Goal: Transaction & Acquisition: Purchase product/service

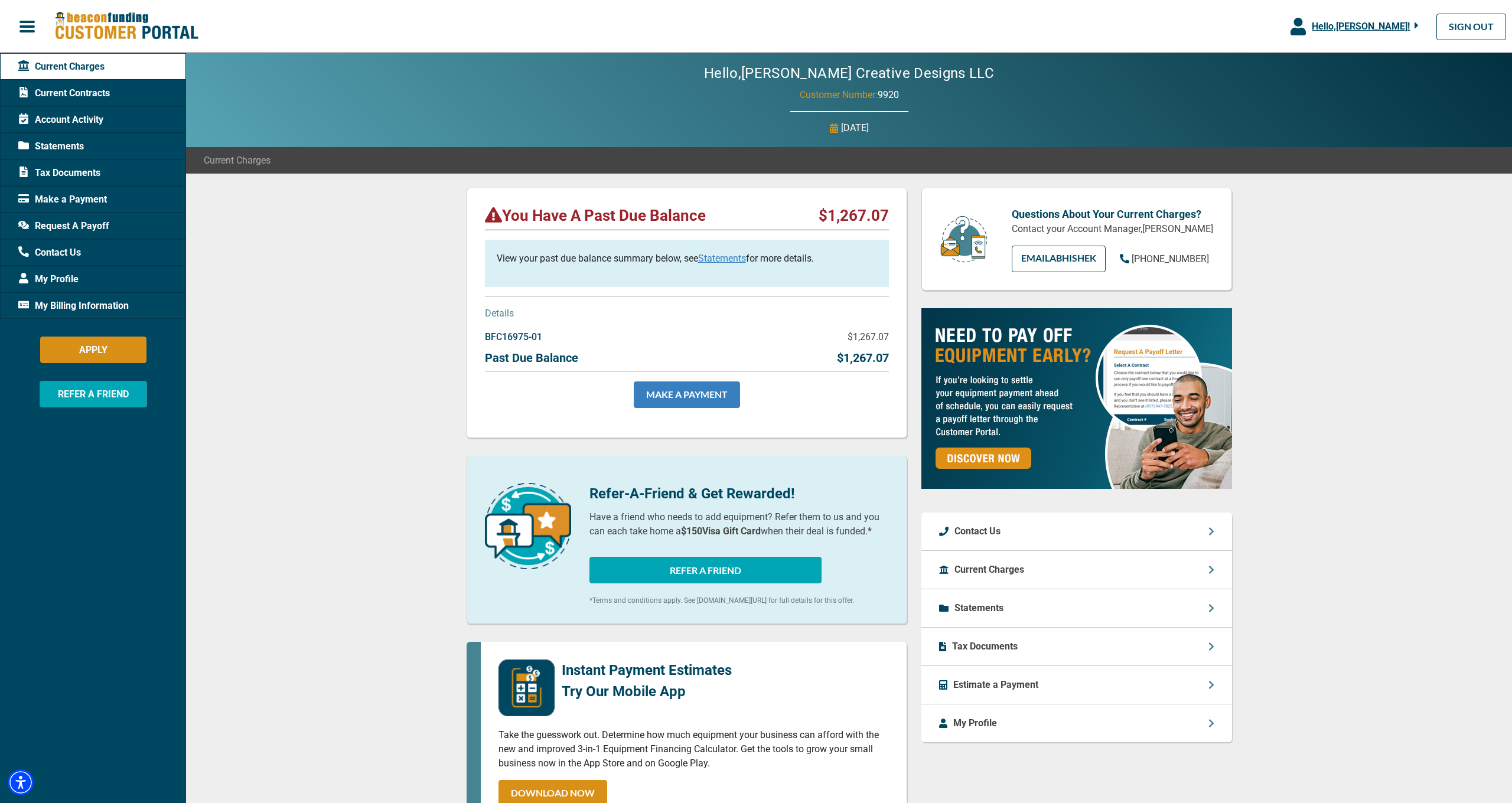
click at [716, 388] on link "MAKE A PAYMENT" at bounding box center [687, 394] width 107 height 27
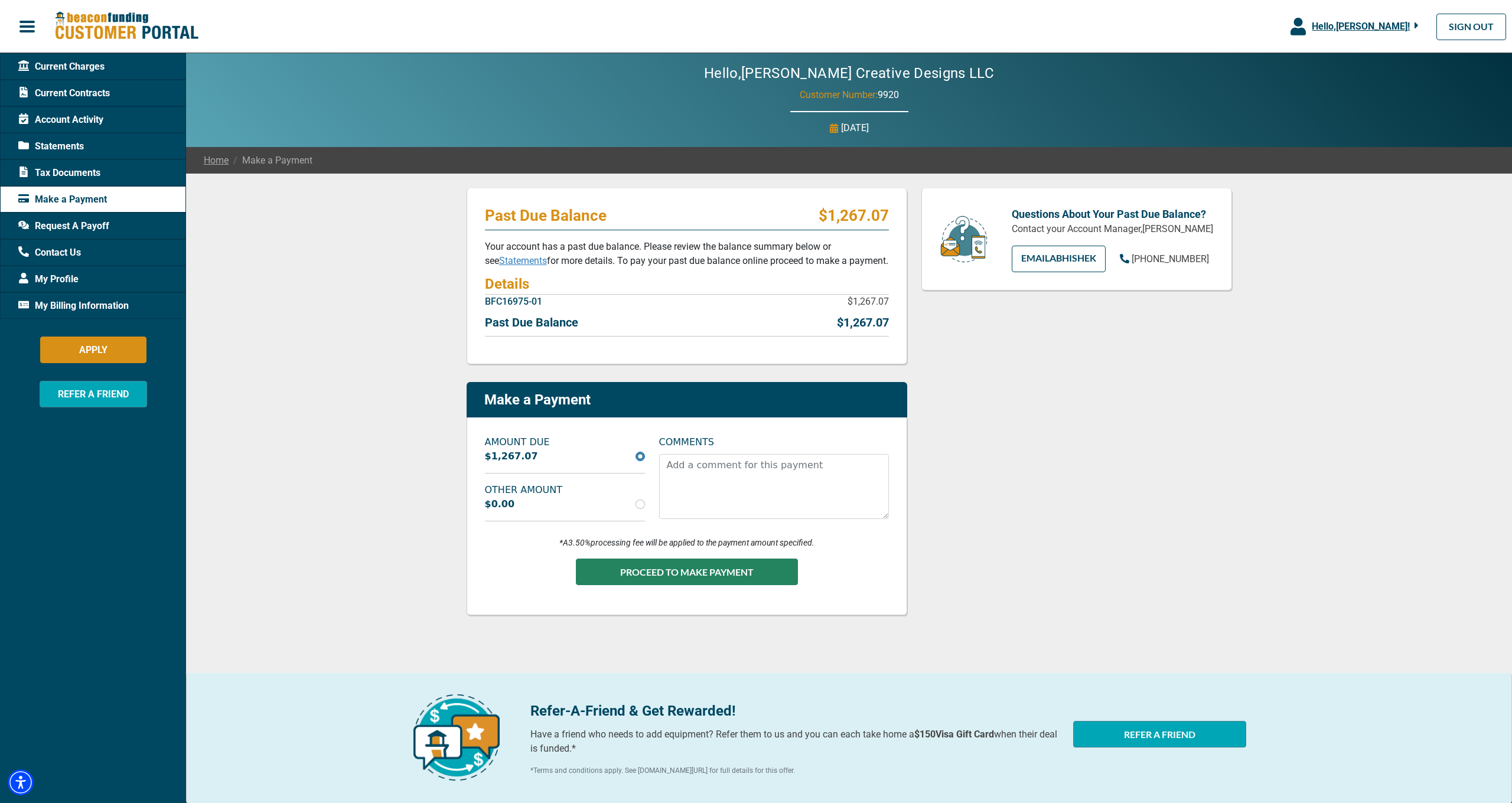
click at [390, 451] on div "Past Due Balance $1,267.07 Your account has a past due balance. Please review t…" at bounding box center [848, 485] width 1325 height 623
click at [1086, 571] on div "Questions About Your Past Due Balance? Contact your Account Manager, Abhishek P…" at bounding box center [1076, 411] width 325 height 445
click at [322, 476] on div "Past Due Balance $1,267.07 Your account has a past due balance. Please review t…" at bounding box center [848, 485] width 1325 height 623
click at [655, 572] on button "PROCEED TO MAKE PAYMENT" at bounding box center [686, 572] width 222 height 27
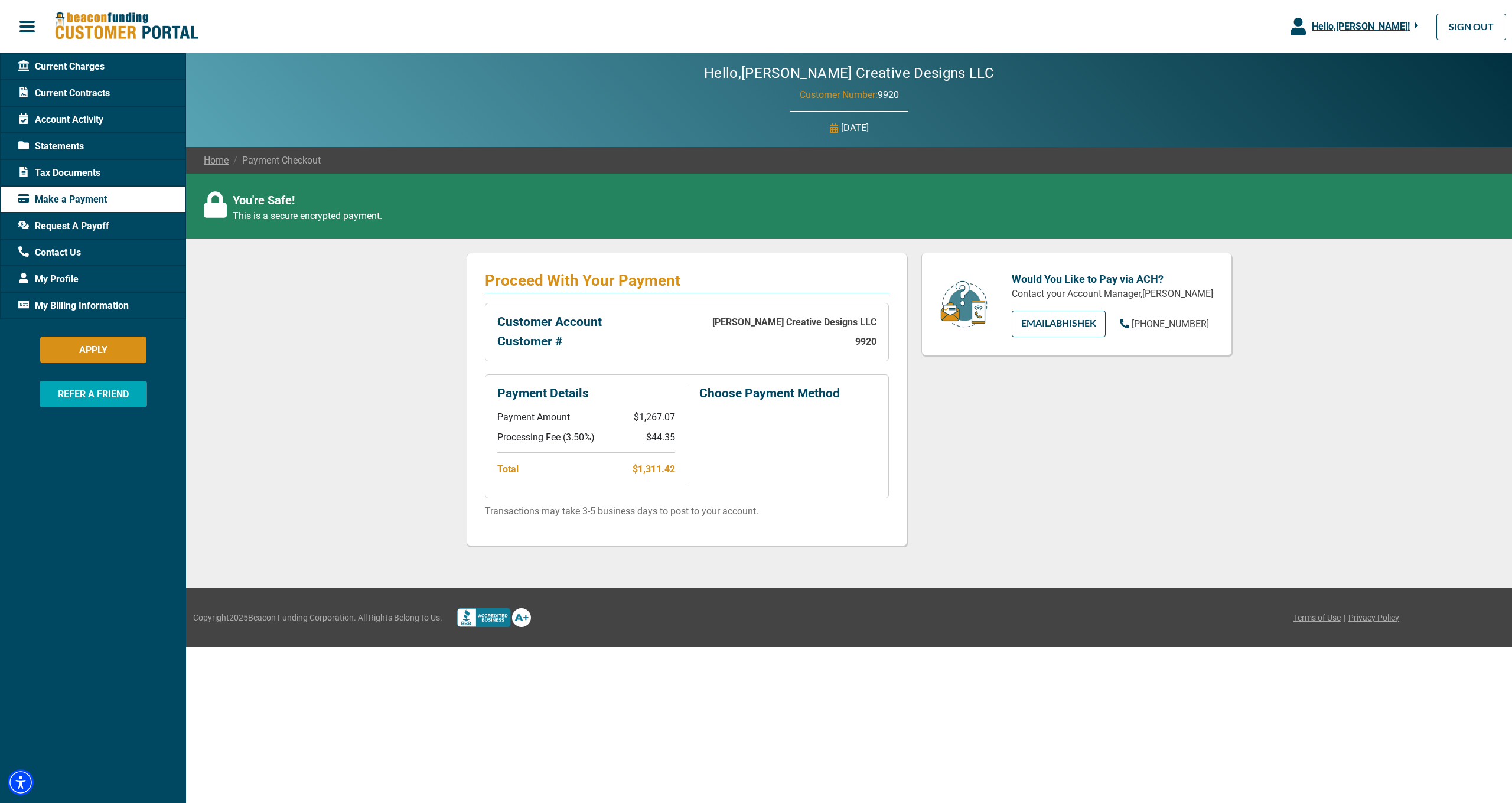
click at [1014, 486] on div "Would You Like to Pay via ACH? Contact your Account Manager, Abhishek Pal EMAIL…" at bounding box center [1076, 409] width 325 height 311
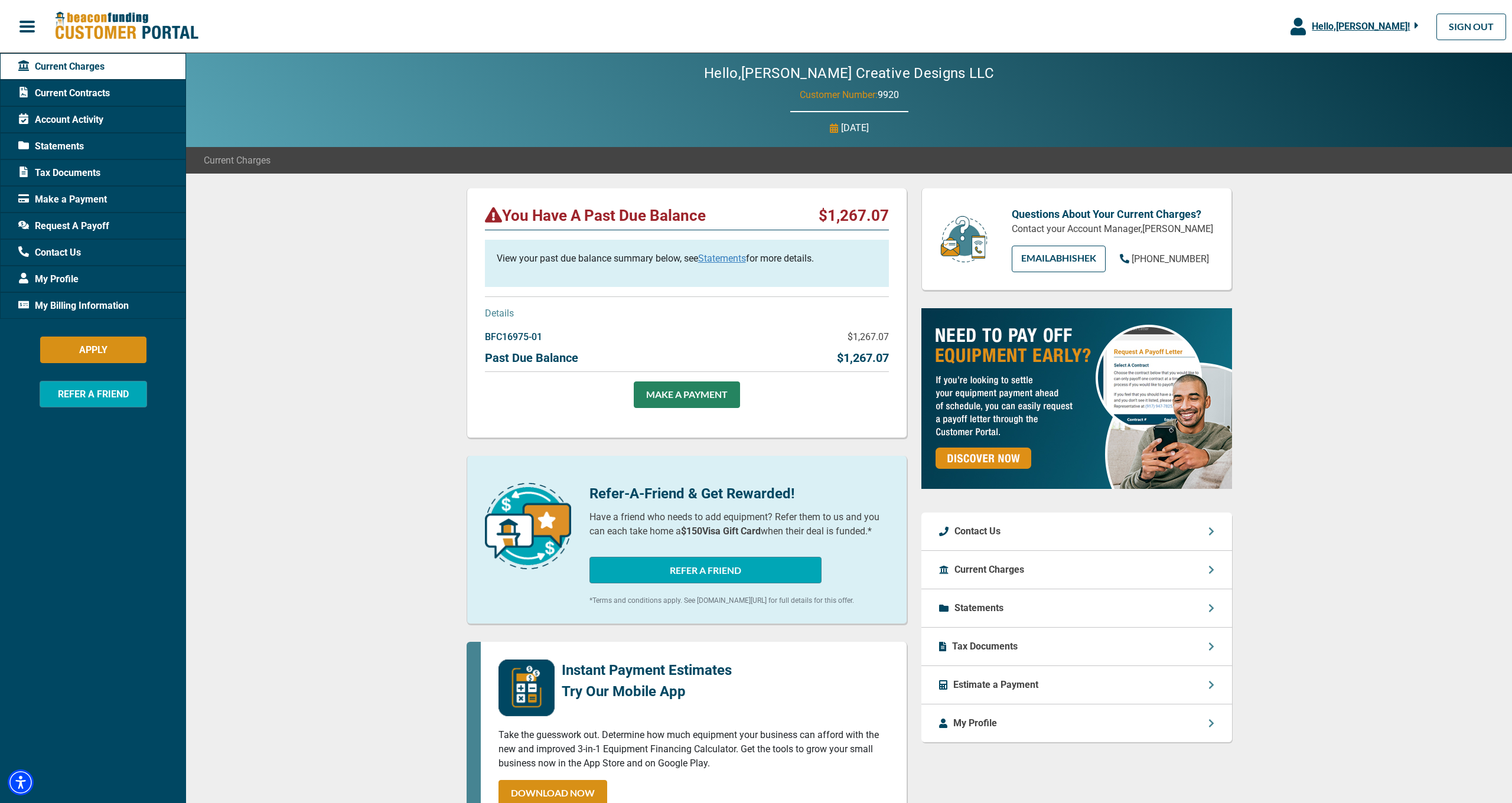
click at [252, 397] on div "You Have A Past Due Balance $1,267.07 View your past due balance summary below,…" at bounding box center [848, 625] width 1325 height 904
click at [682, 396] on link "MAKE A PAYMENT" at bounding box center [687, 394] width 107 height 27
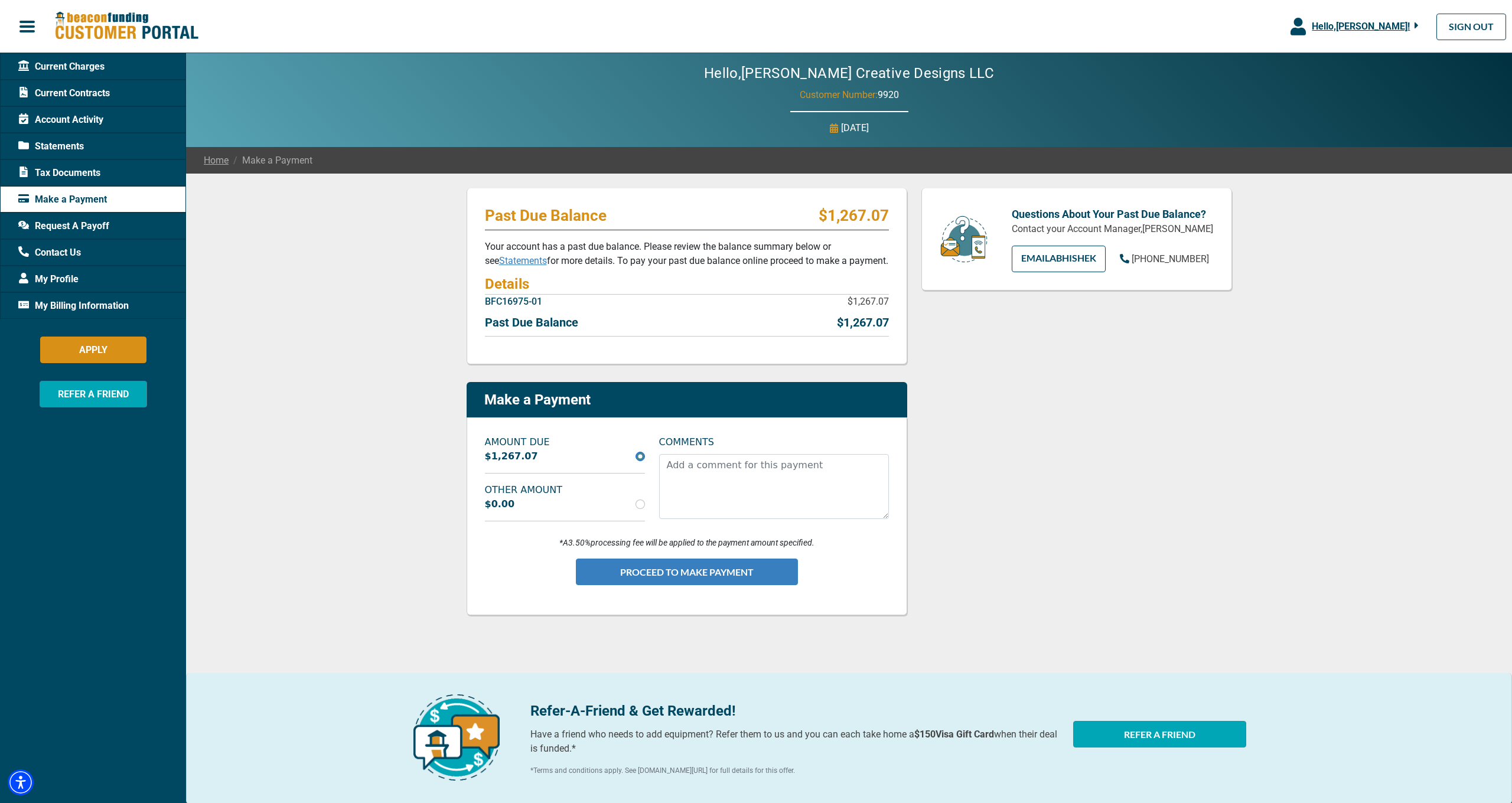
click at [671, 575] on button "PROCEED TO MAKE PAYMENT" at bounding box center [686, 572] width 222 height 27
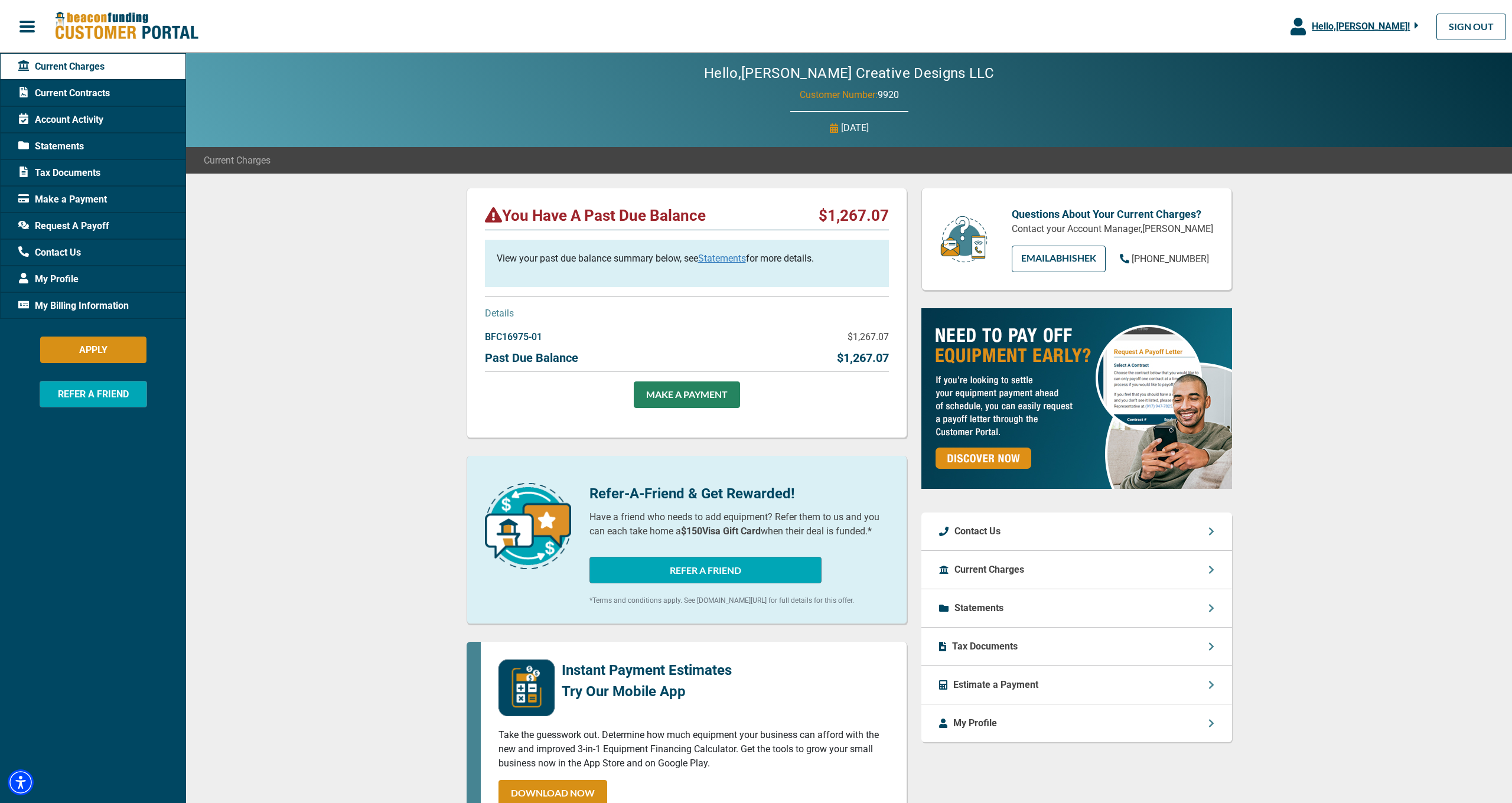
click at [94, 119] on span "Account Activity" at bounding box center [60, 119] width 85 height 14
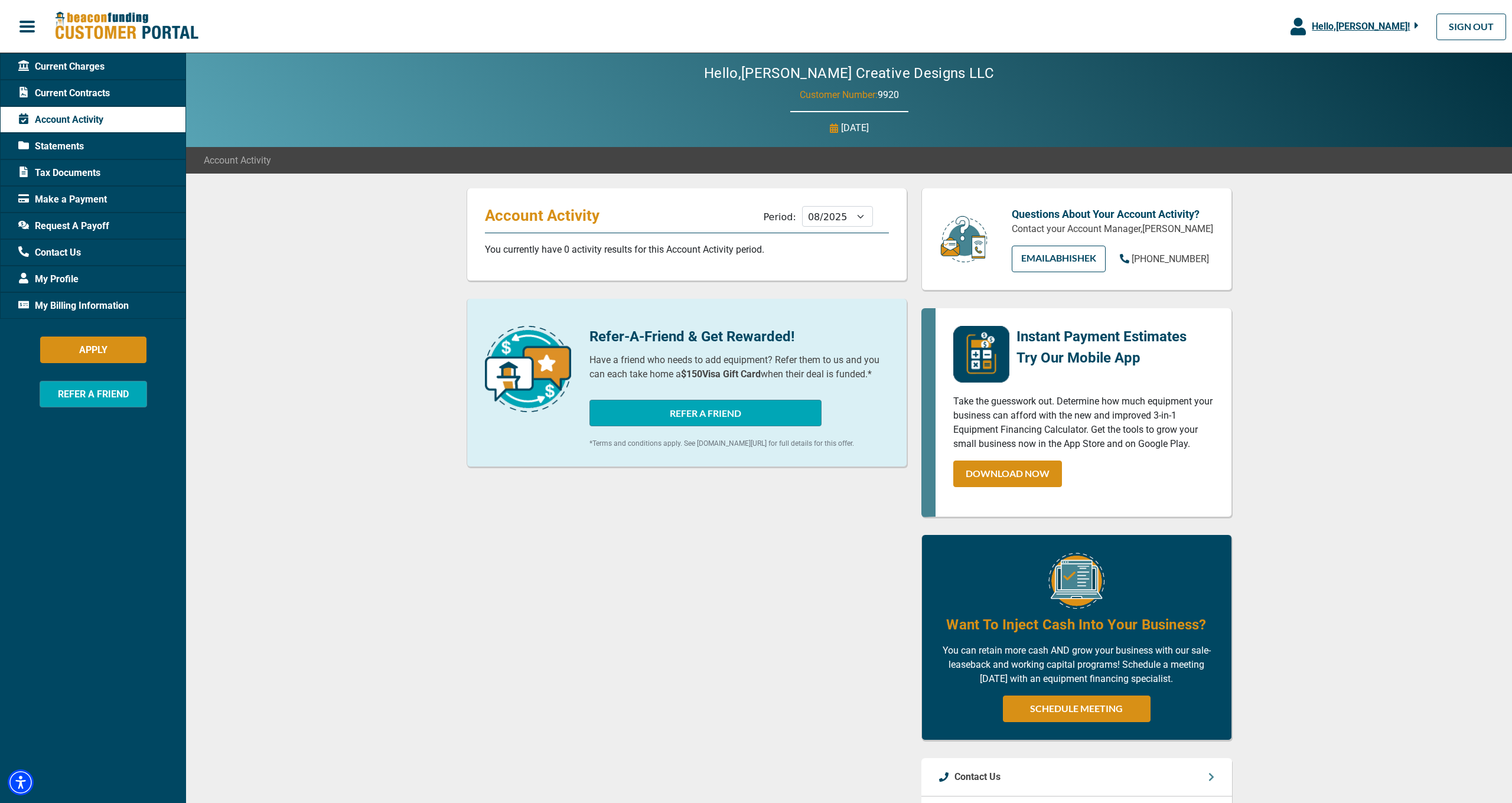
click at [94, 119] on span "Account Activity" at bounding box center [60, 119] width 85 height 14
click at [461, 524] on div "Account Activity Period: 09/2025 08/2025 07/2025 06/2025 05/2025 04/2025 03/202…" at bounding box center [686, 597] width 454 height 817
click at [327, 452] on div "Account Activity Period: 09/2025 08/2025 07/2025 06/2025 05/2025 04/2025 03/202…" at bounding box center [848, 596] width 1325 height 847
click at [63, 170] on span "Tax Documents" at bounding box center [59, 172] width 82 height 14
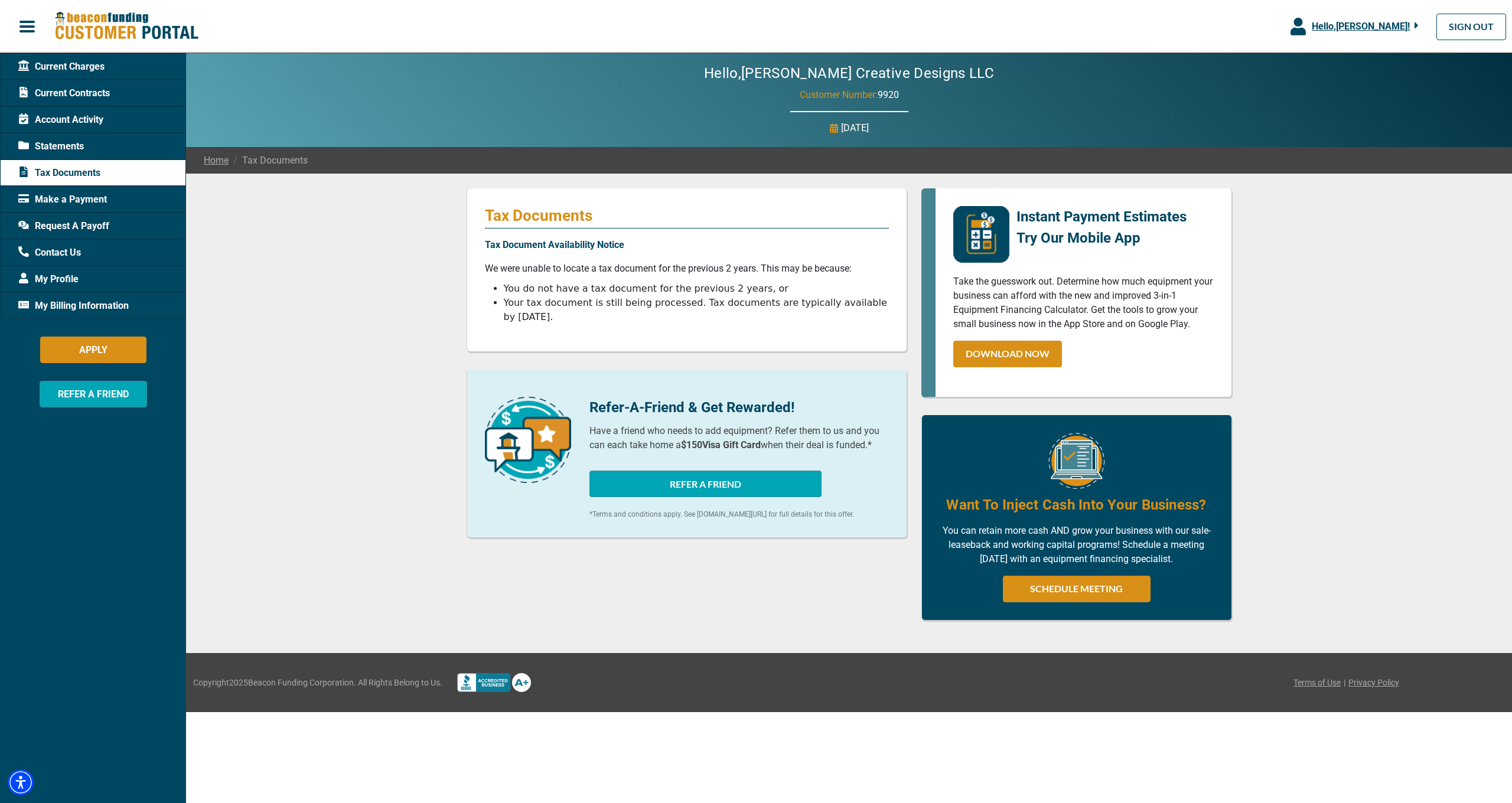
click at [71, 195] on span "Make a Payment" at bounding box center [62, 199] width 89 height 14
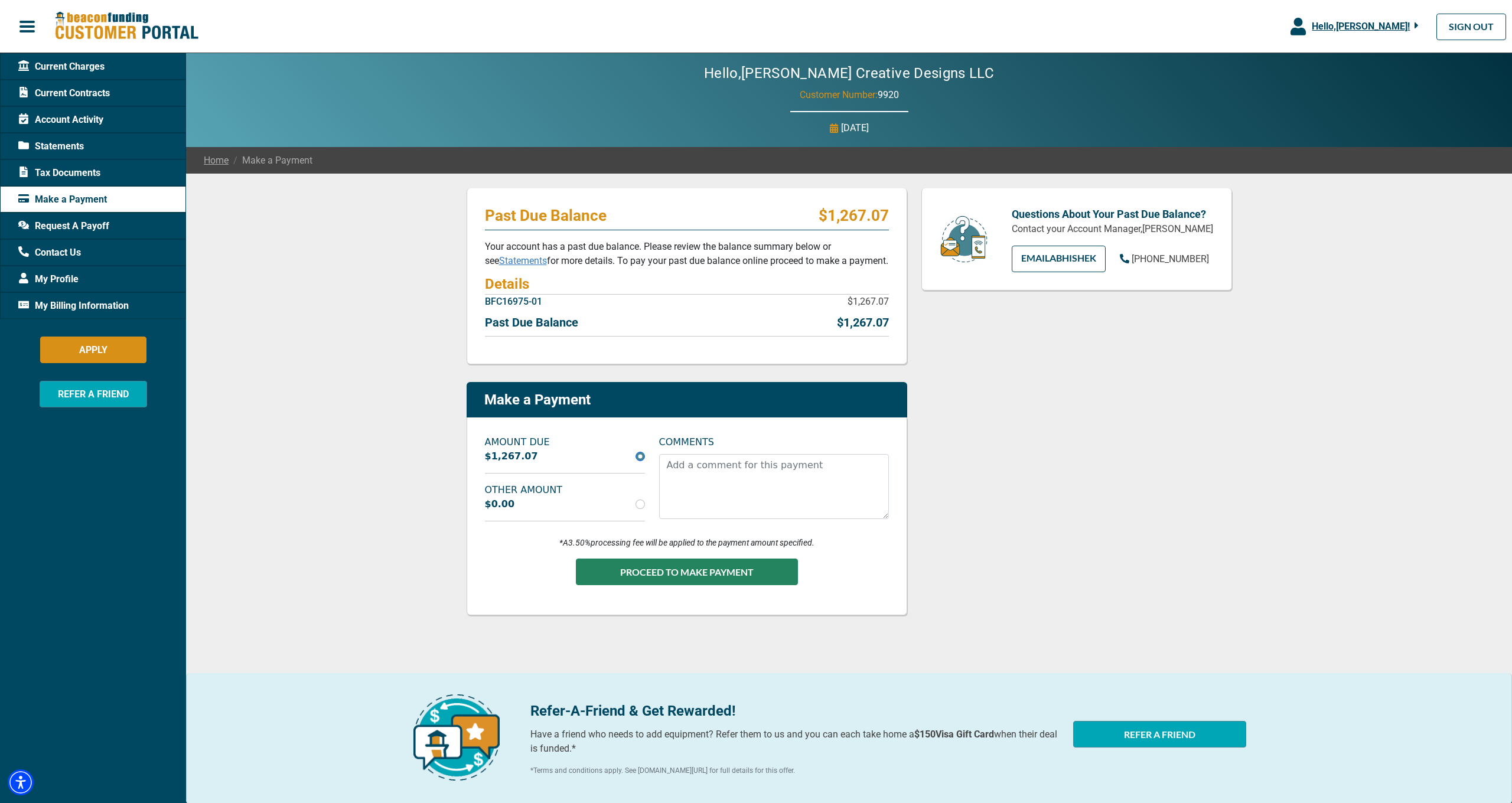
click at [428, 517] on div "Past Due Balance $1,267.07 Your account has a past due balance. Please review t…" at bounding box center [848, 485] width 1325 height 623
click at [674, 567] on button "PROCEED TO MAKE PAYMENT" at bounding box center [686, 572] width 222 height 27
click at [541, 324] on p "Past Due Balance" at bounding box center [532, 322] width 93 height 18
click at [541, 299] on p "BFC16975-01" at bounding box center [514, 301] width 57 height 14
click at [819, 233] on div "Past Due Balance $1,267.07 Your account has a past due balance. Please review t…" at bounding box center [687, 276] width 440 height 176
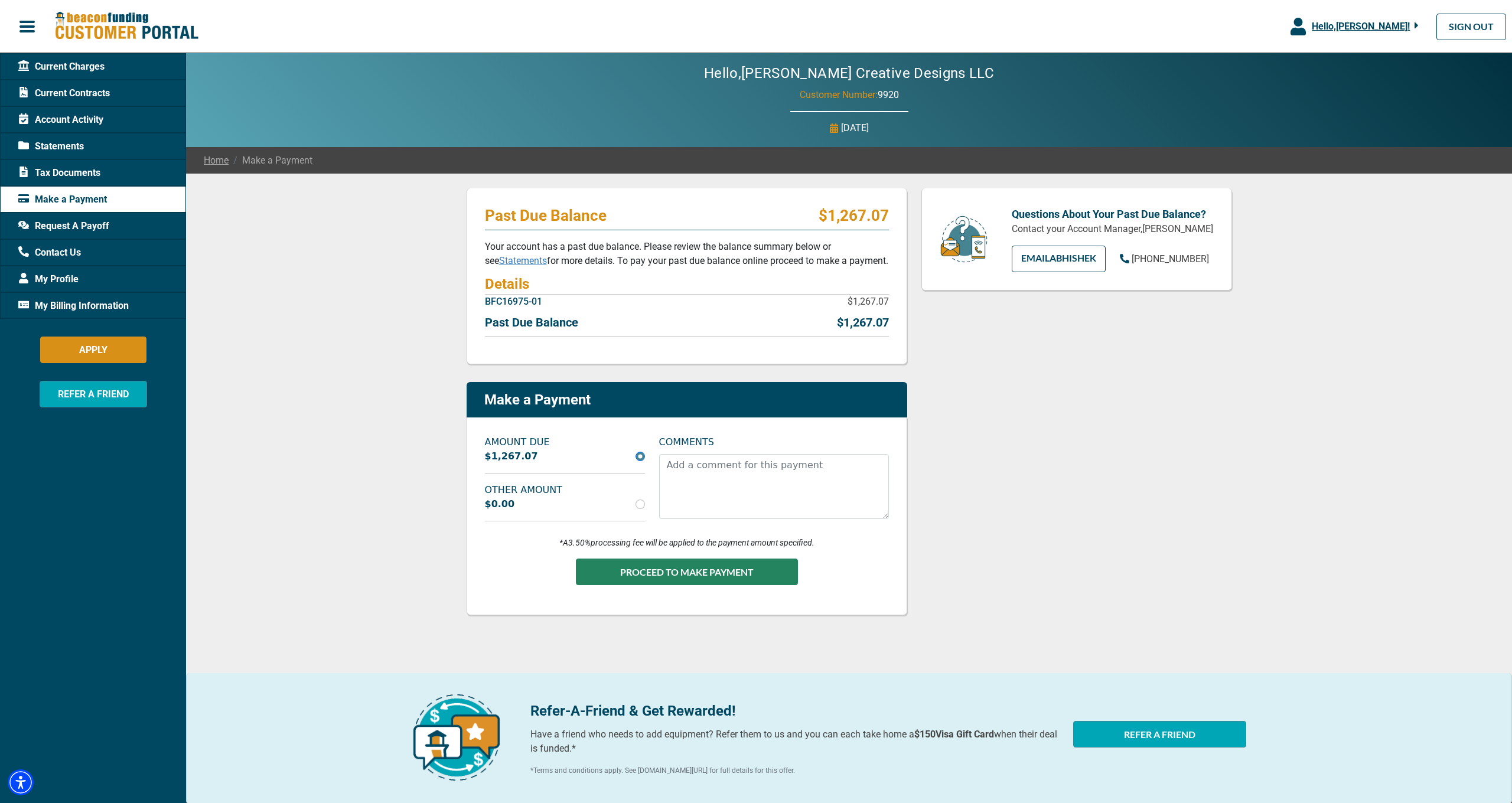
click at [855, 213] on p "$1,267.07" at bounding box center [854, 215] width 71 height 19
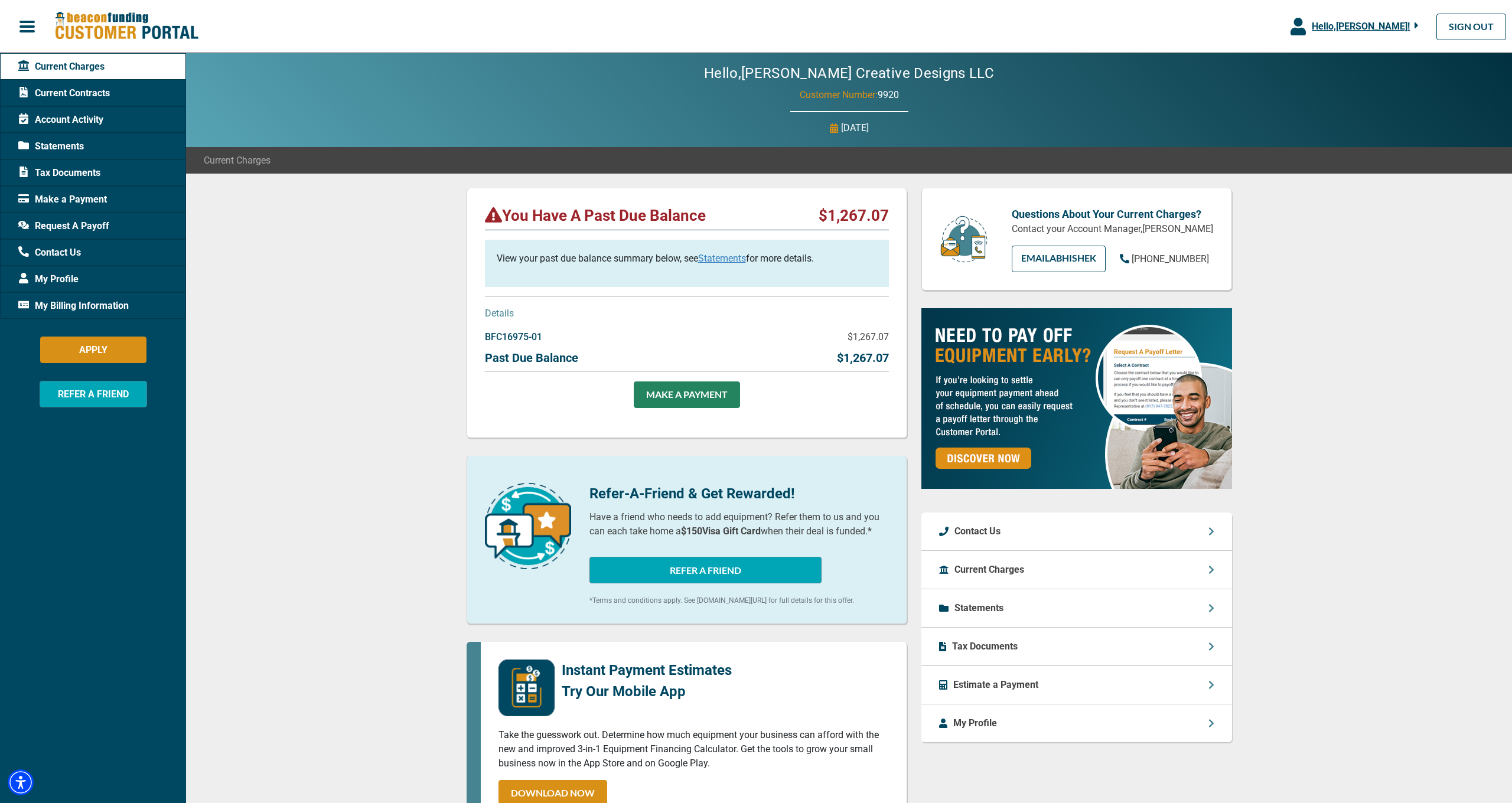
click at [376, 376] on div "You Have A Past Due Balance $1,267.07 View your past due balance summary below,…" at bounding box center [848, 625] width 1325 height 904
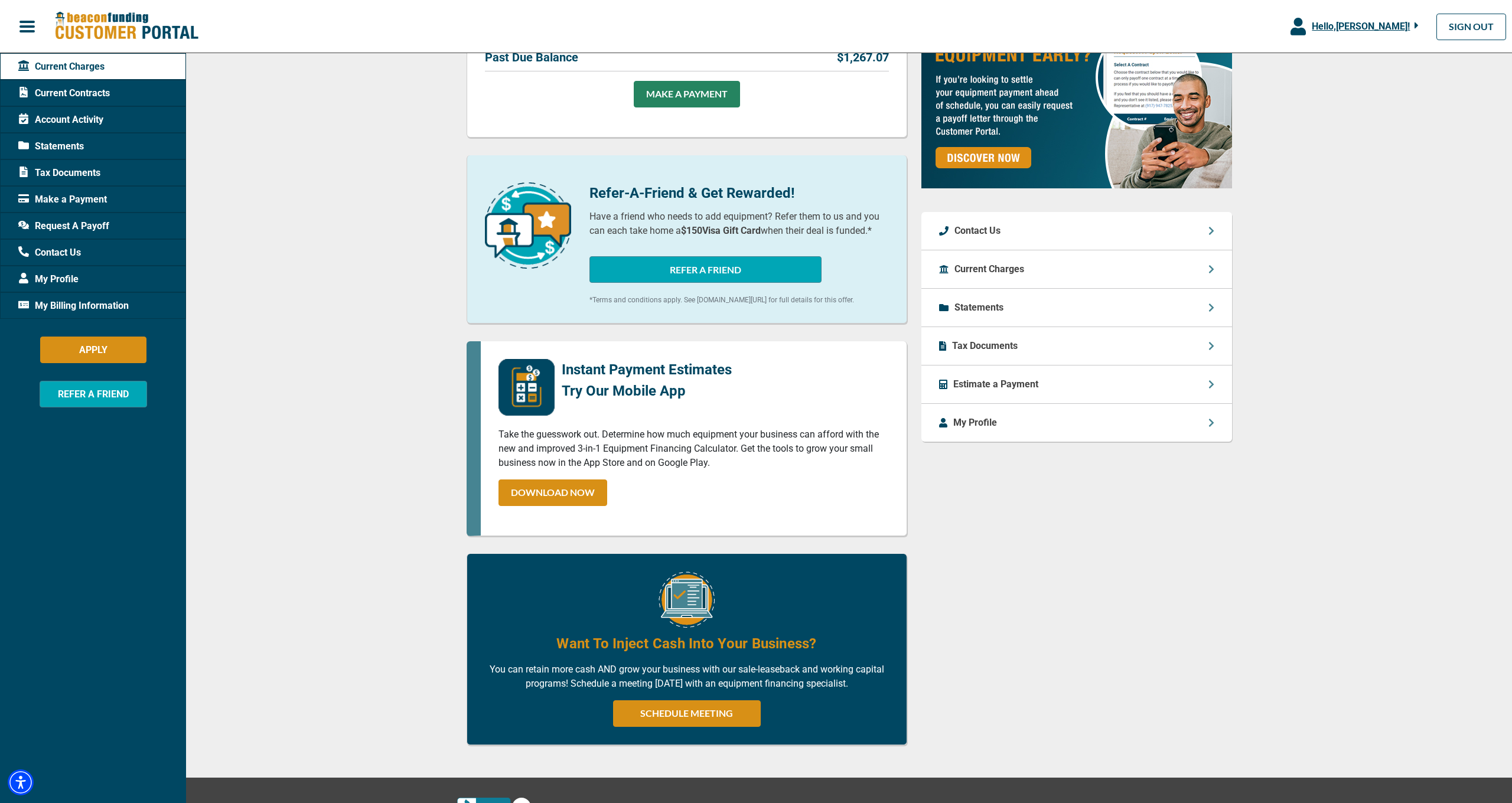
scroll to position [300, 1]
click at [1032, 283] on div "Current Charges" at bounding box center [1077, 270] width 311 height 38
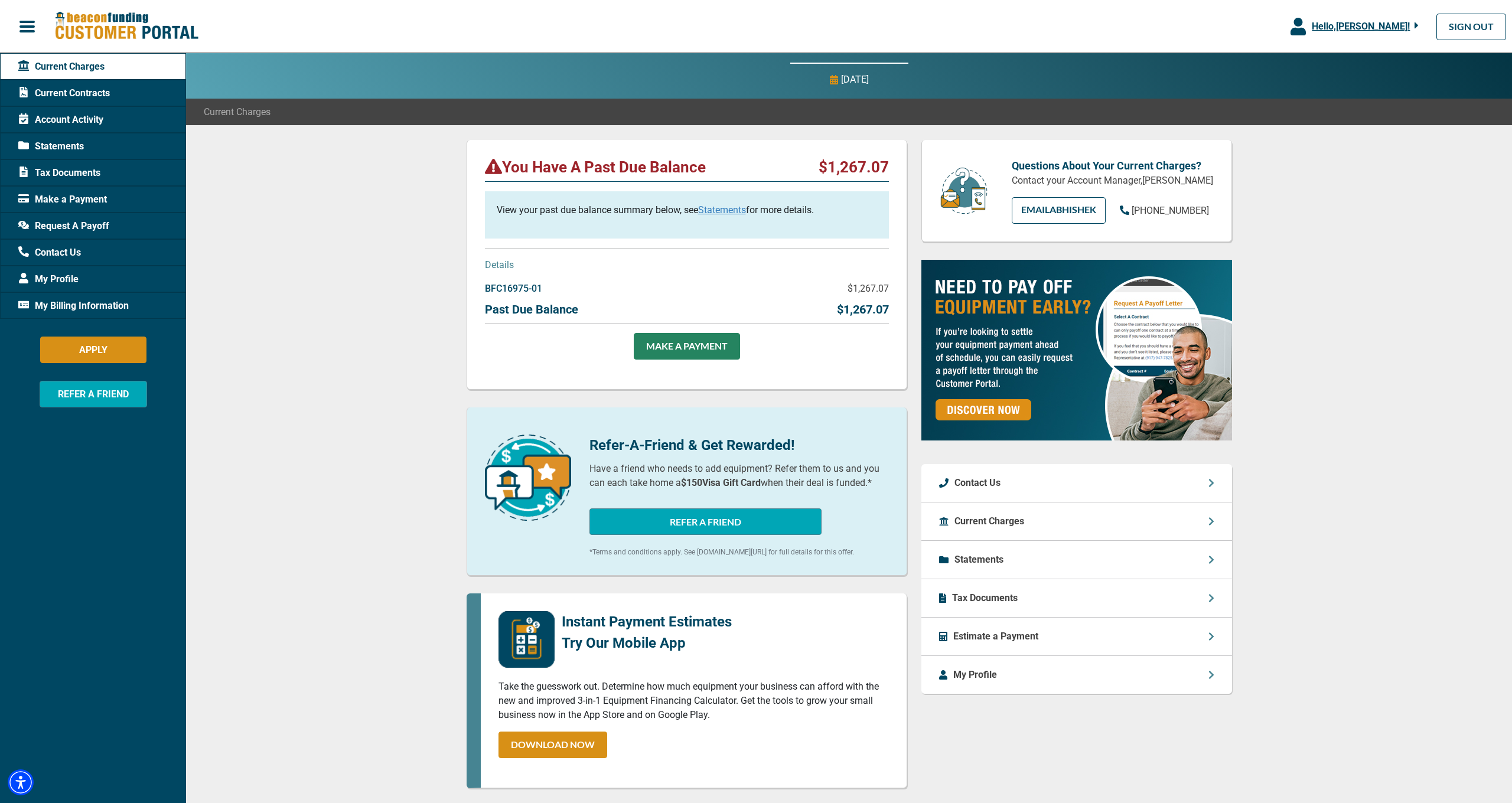
scroll to position [0, 0]
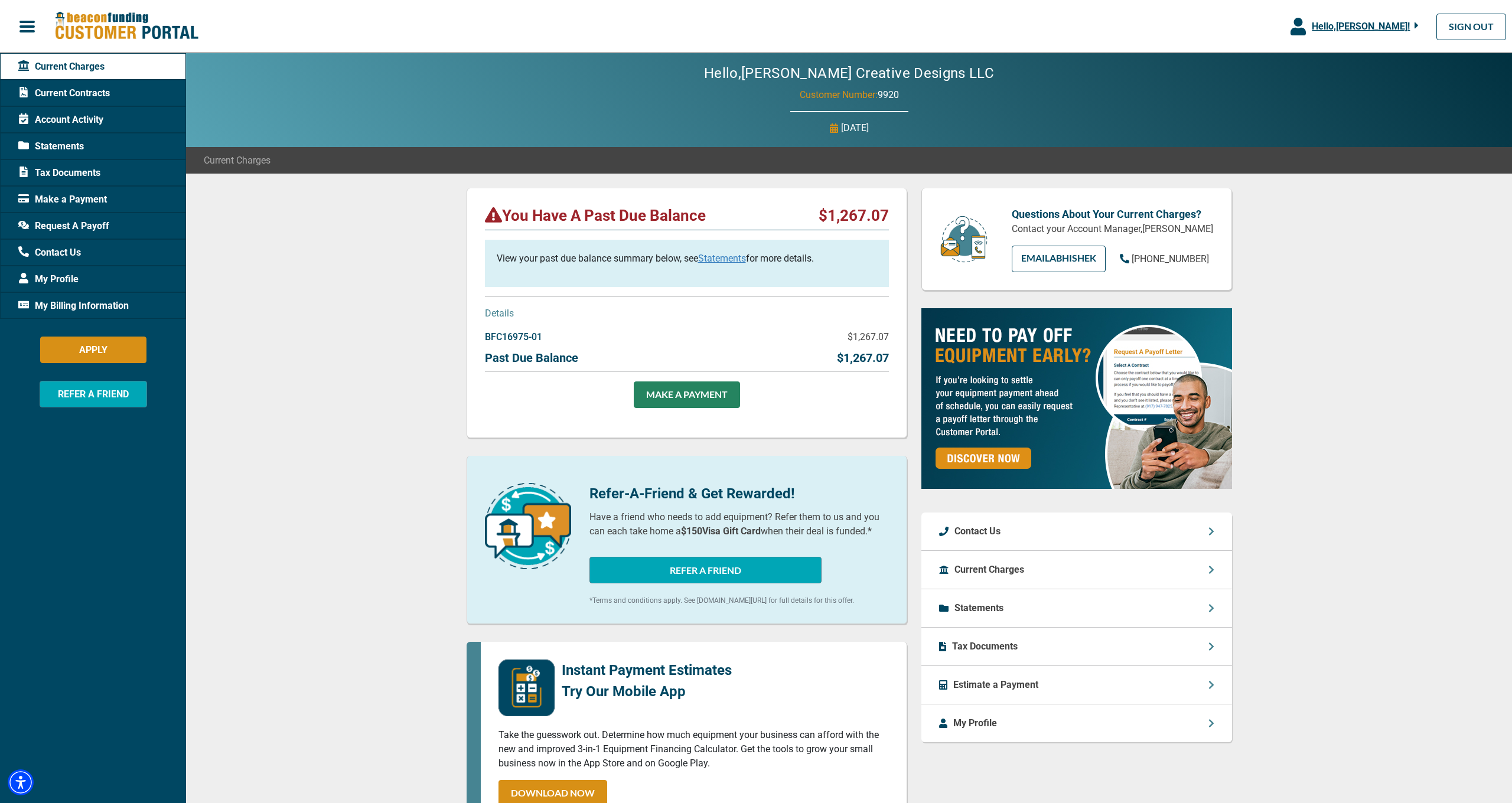
click at [443, 635] on div "You Have A Past Due Balance $1,267.07 View your past due balance summary below,…" at bounding box center [848, 625] width 1325 height 904
click at [253, 356] on div "You Have A Past Due Balance $1,267.07 View your past due balance summary below,…" at bounding box center [848, 625] width 1325 height 904
click at [52, 199] on span "Make a Payment" at bounding box center [62, 199] width 89 height 14
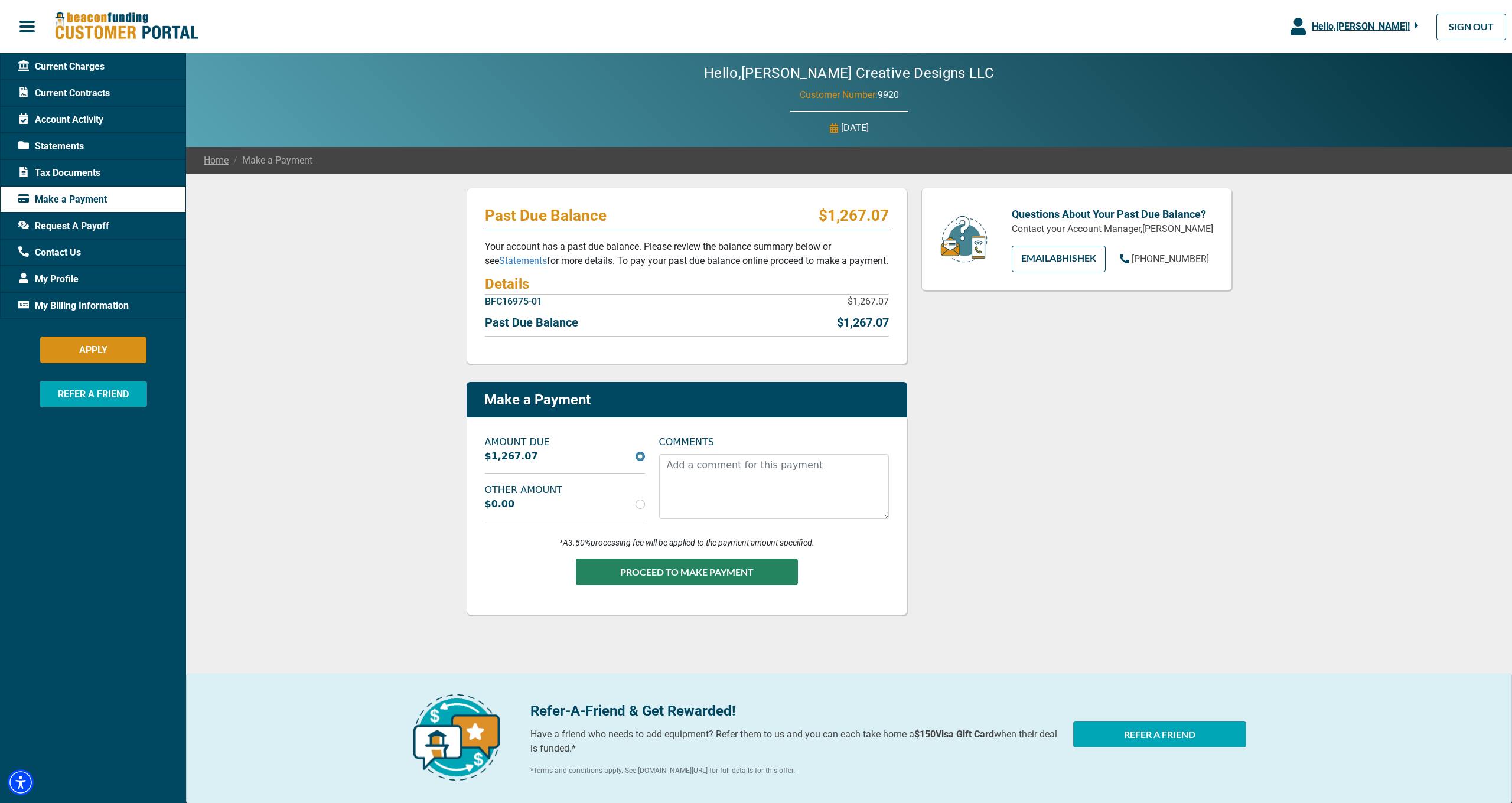
click at [360, 505] on div "Past Due Balance $1,267.07 Your account has a past due balance. Please review t…" at bounding box center [848, 485] width 1325 height 623
click at [724, 571] on button "PROCEED TO MAKE PAYMENT" at bounding box center [686, 572] width 222 height 27
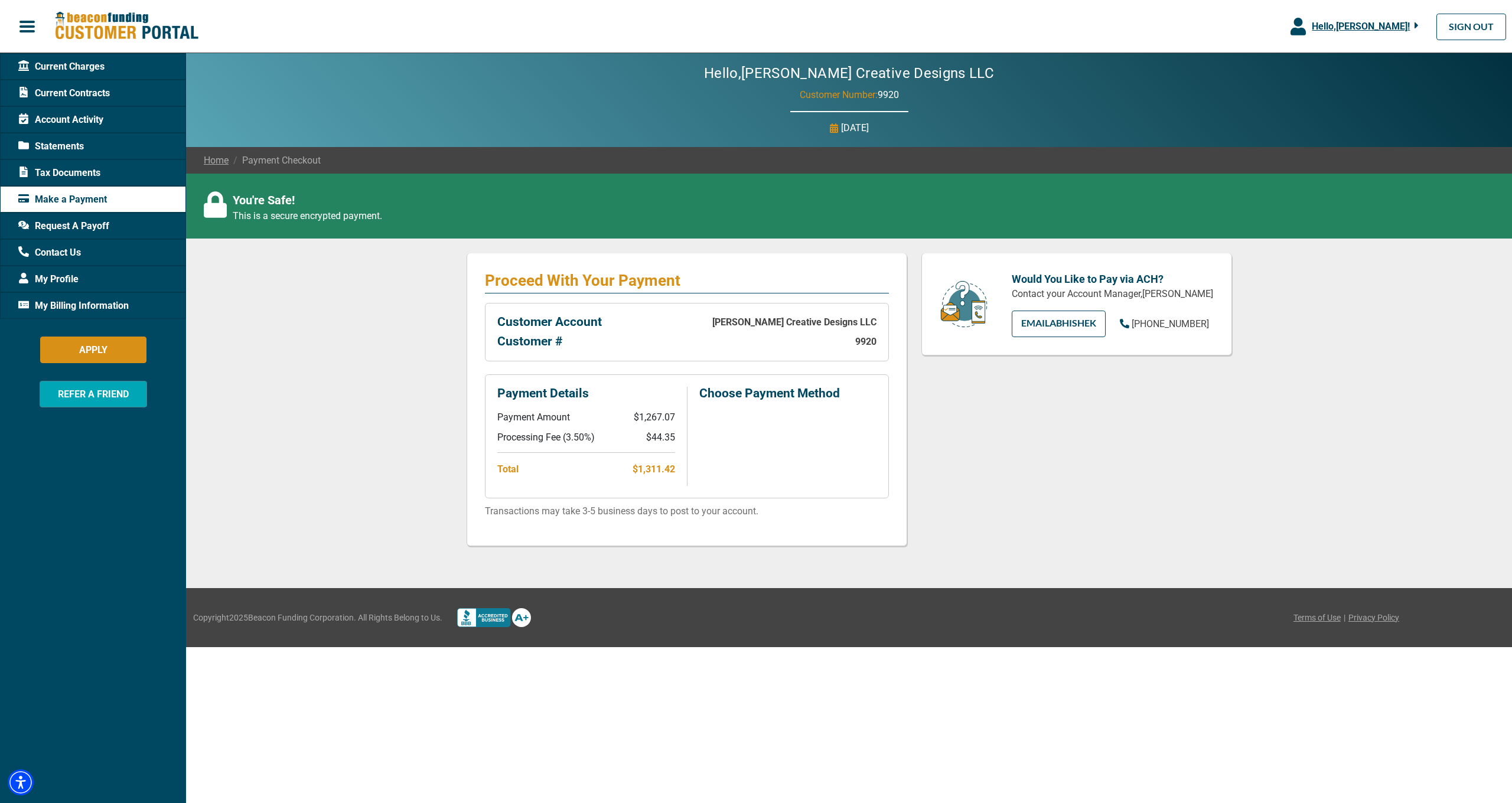
click at [1072, 440] on div "Would You Like to Pay via ACH? Contact your Account Manager, Abhishek Pal EMAIL…" at bounding box center [1076, 409] width 325 height 311
click at [43, 122] on span "Account Activity" at bounding box center [60, 119] width 85 height 14
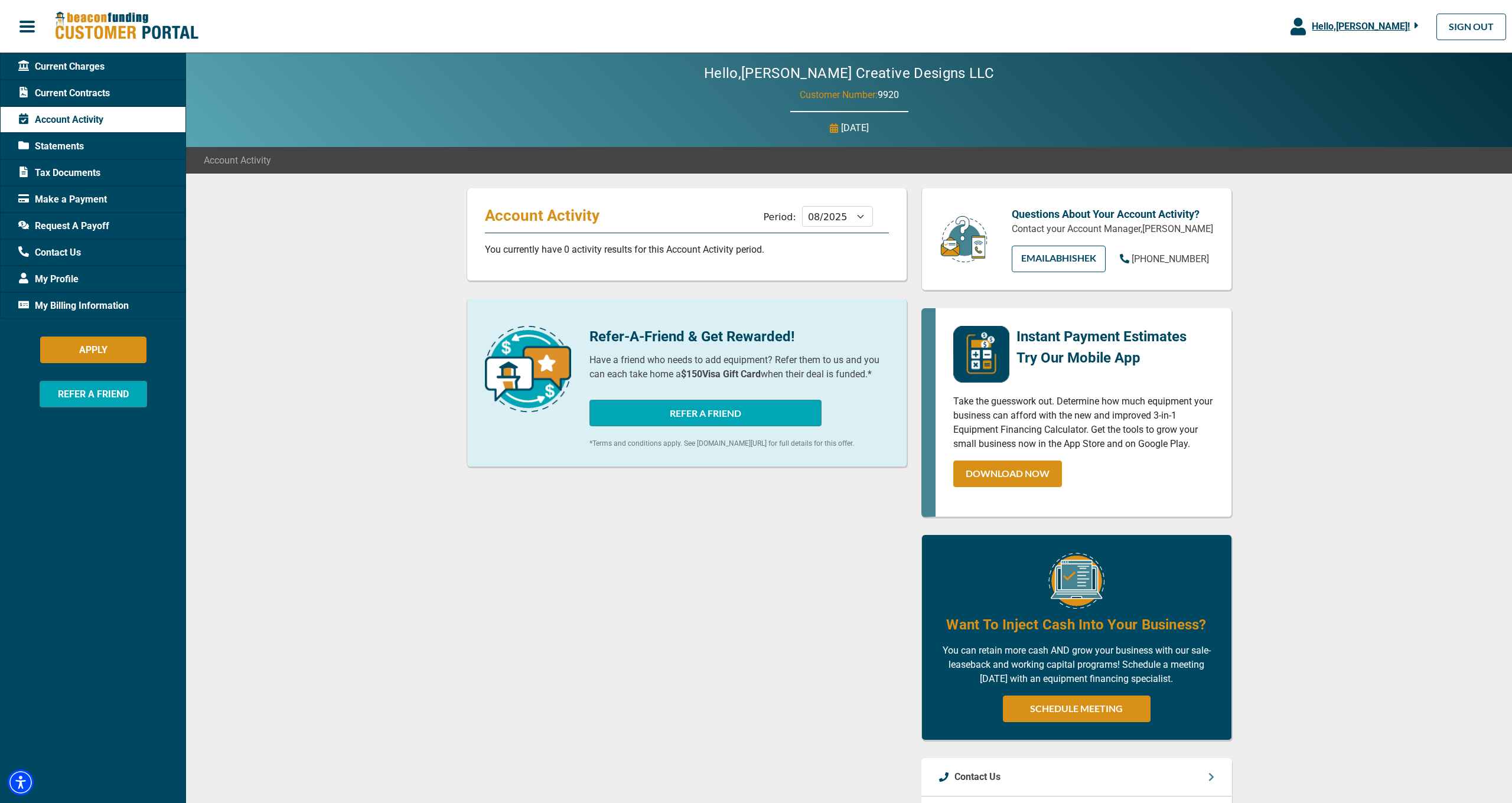
click at [57, 85] on div "Current Contracts" at bounding box center [92, 93] width 186 height 27
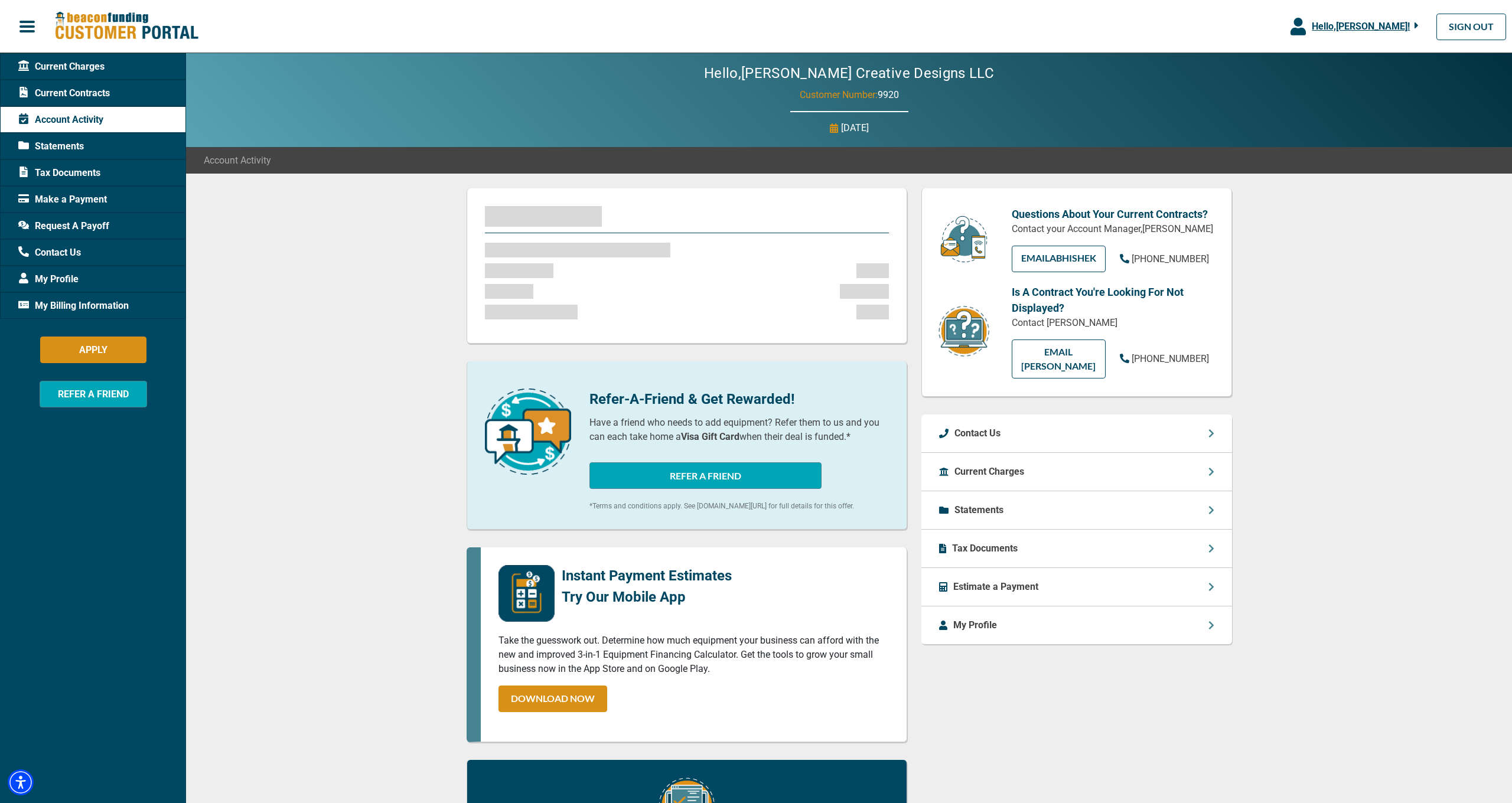
click at [56, 87] on span "Current Contracts" at bounding box center [64, 92] width 91 height 14
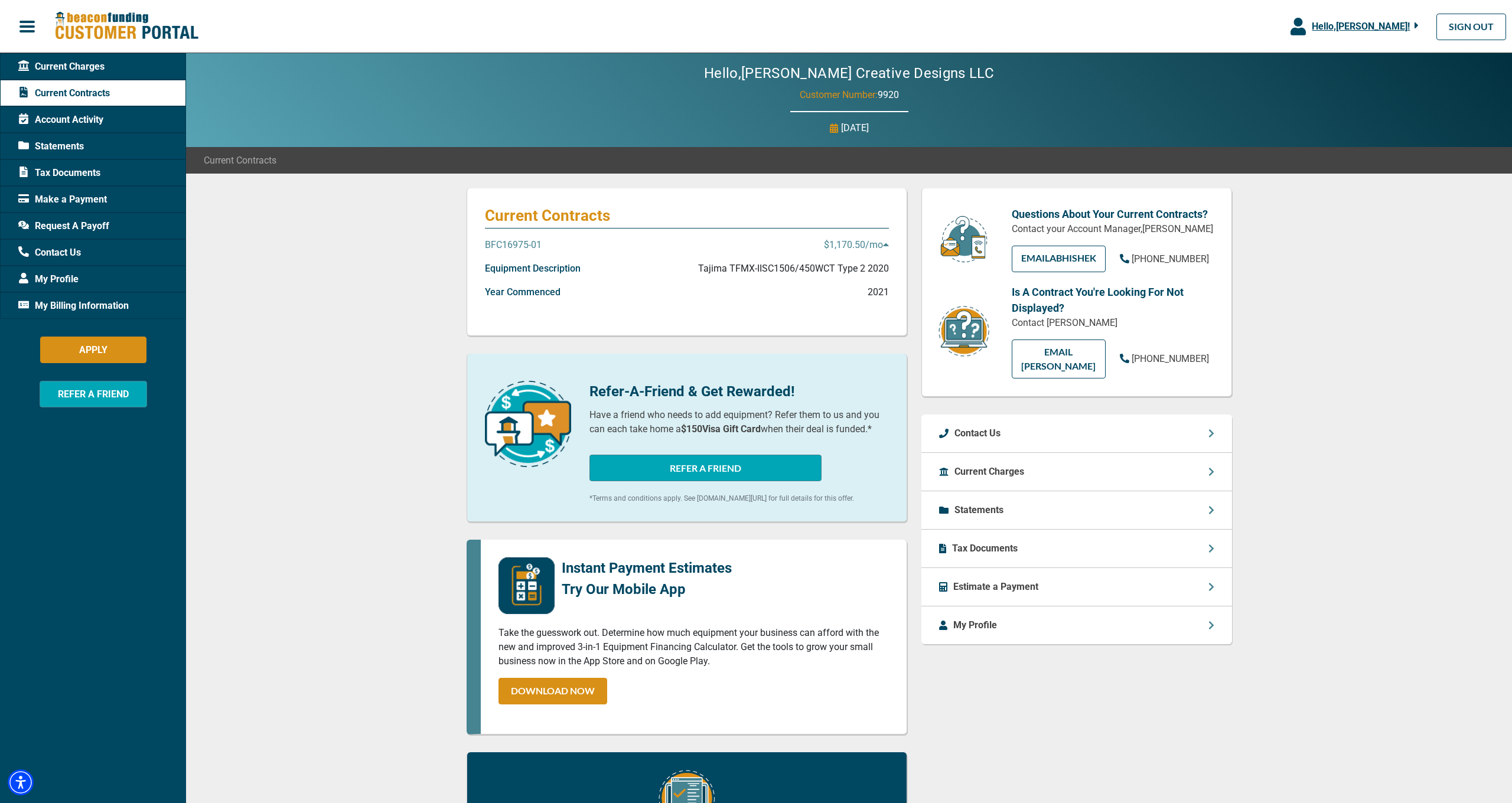
click at [56, 87] on span "Current Contracts" at bounding box center [64, 92] width 91 height 14
click at [531, 246] on p "BFC16975-01" at bounding box center [513, 245] width 56 height 14
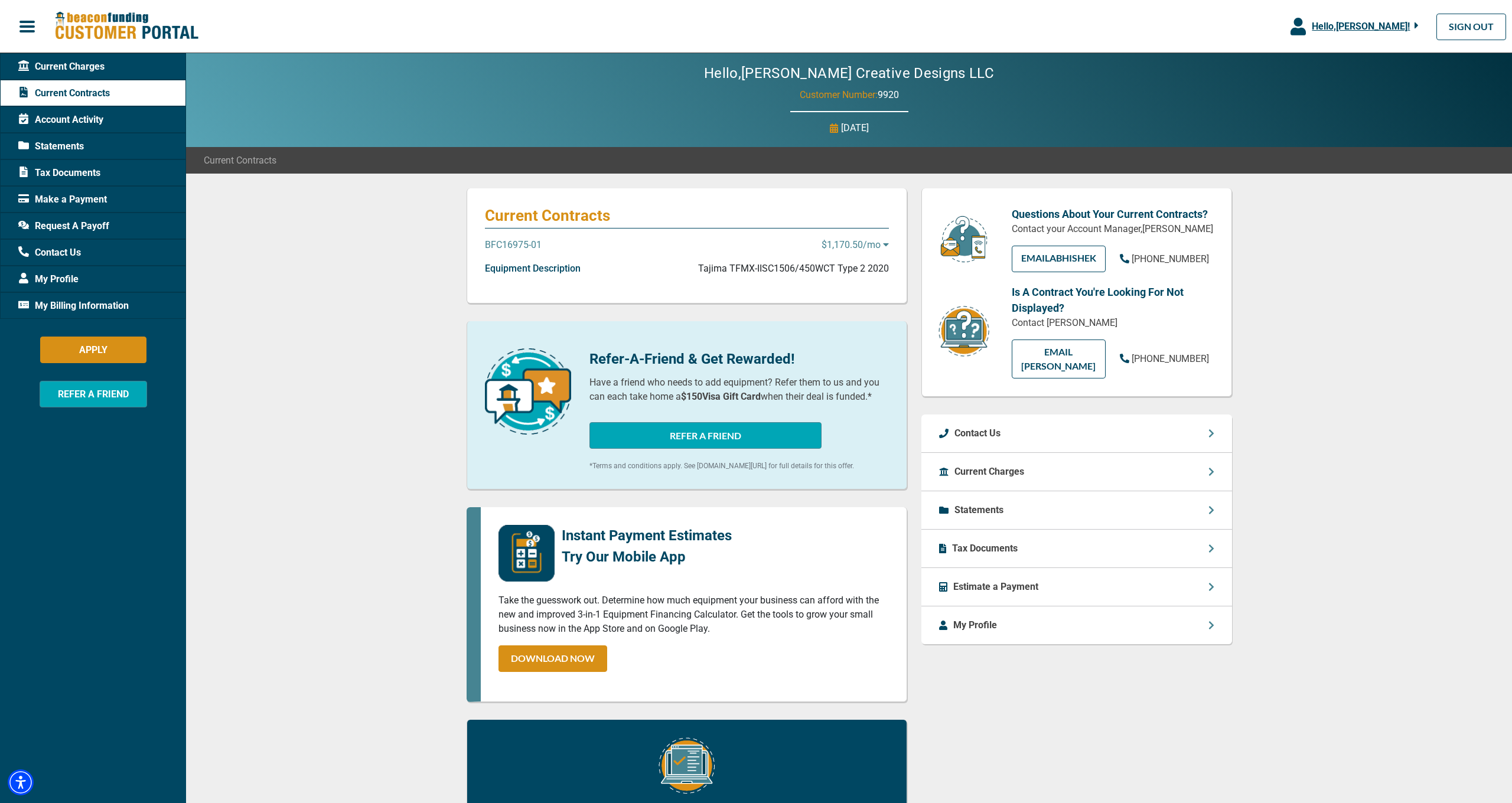
click at [531, 246] on p "BFC16975-01" at bounding box center [513, 245] width 56 height 14
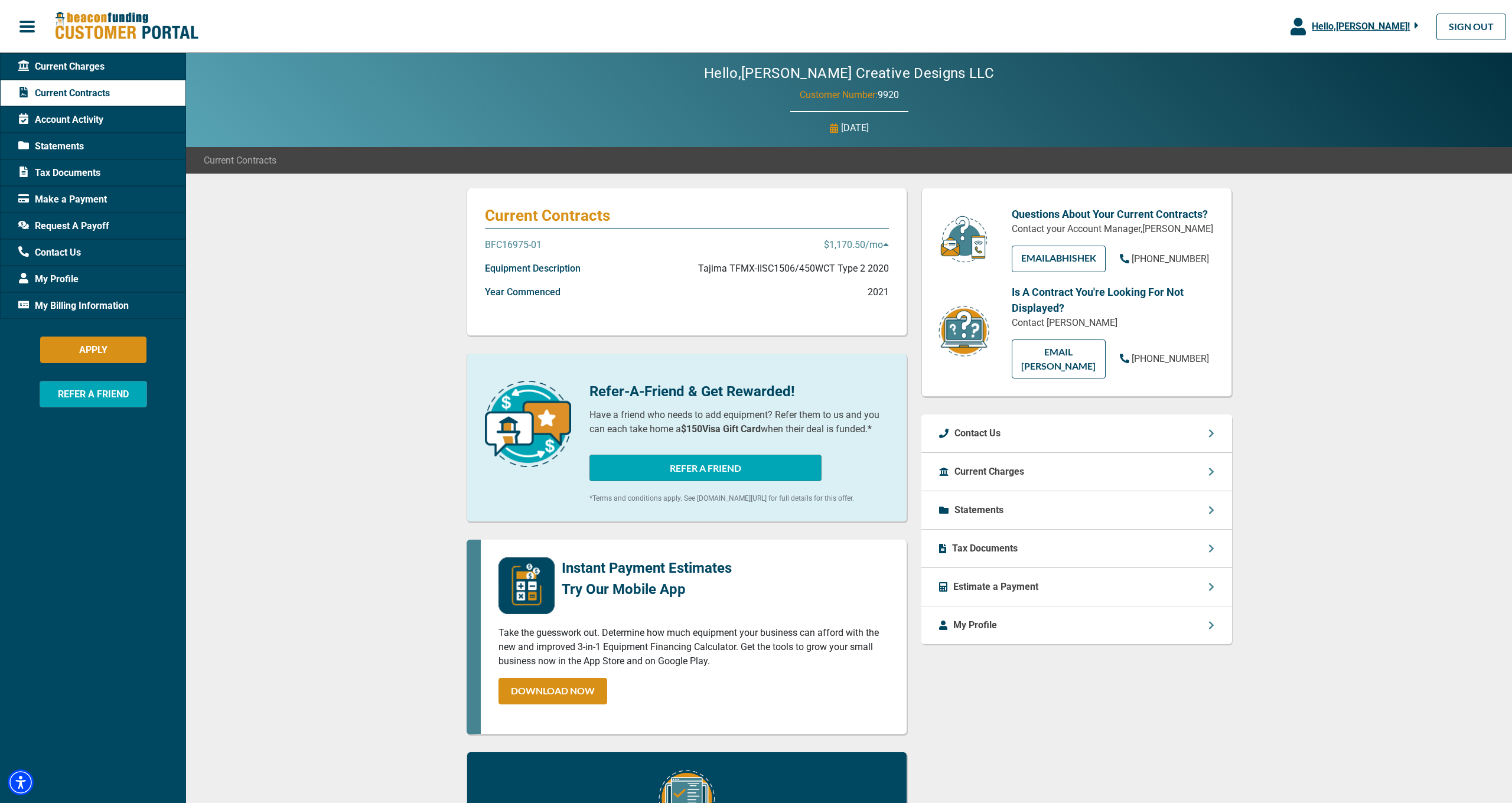
click at [886, 245] on icon at bounding box center [885, 244] width 6 height 3
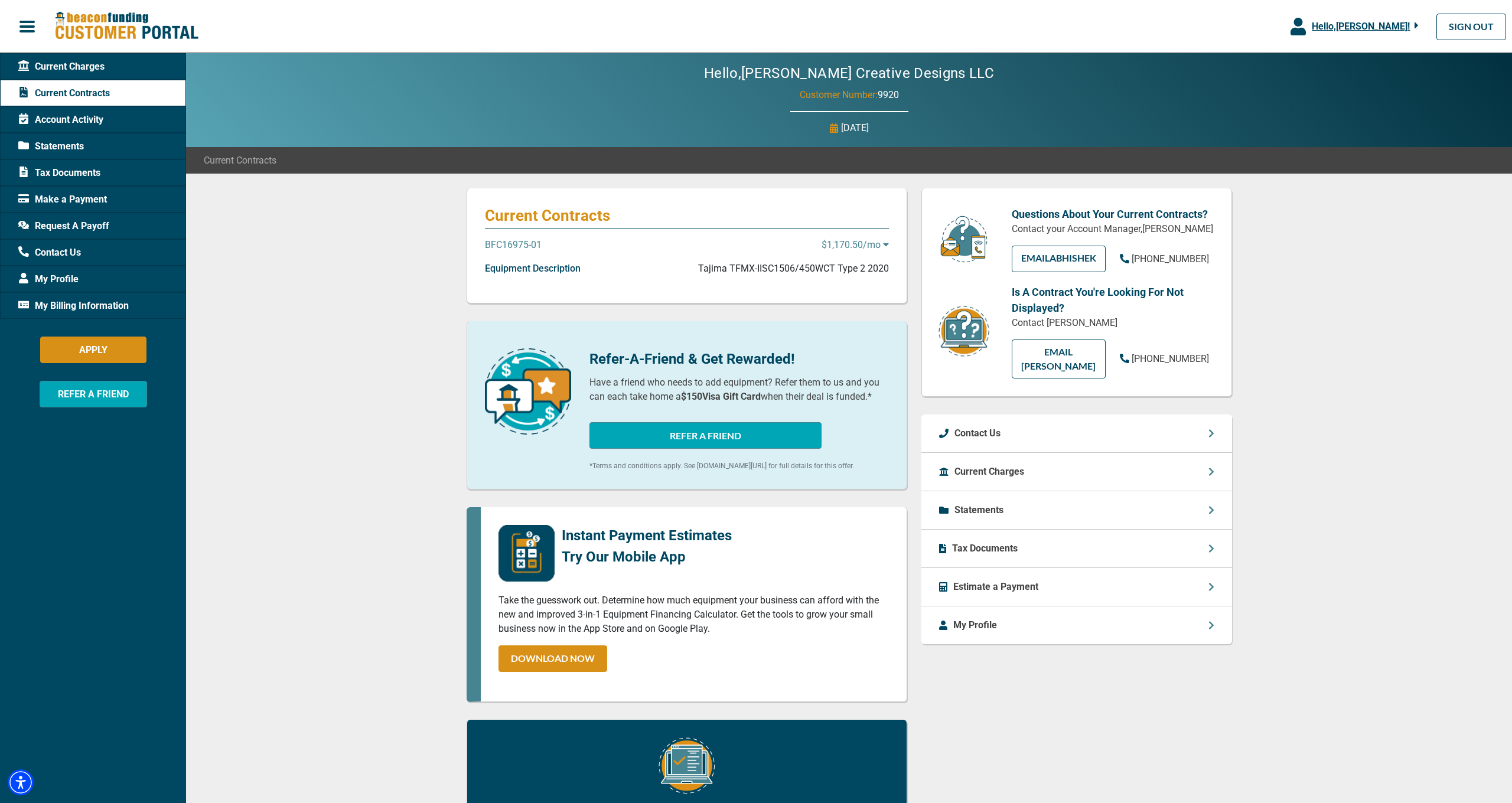
click at [94, 124] on span "Account Activity" at bounding box center [60, 119] width 85 height 14
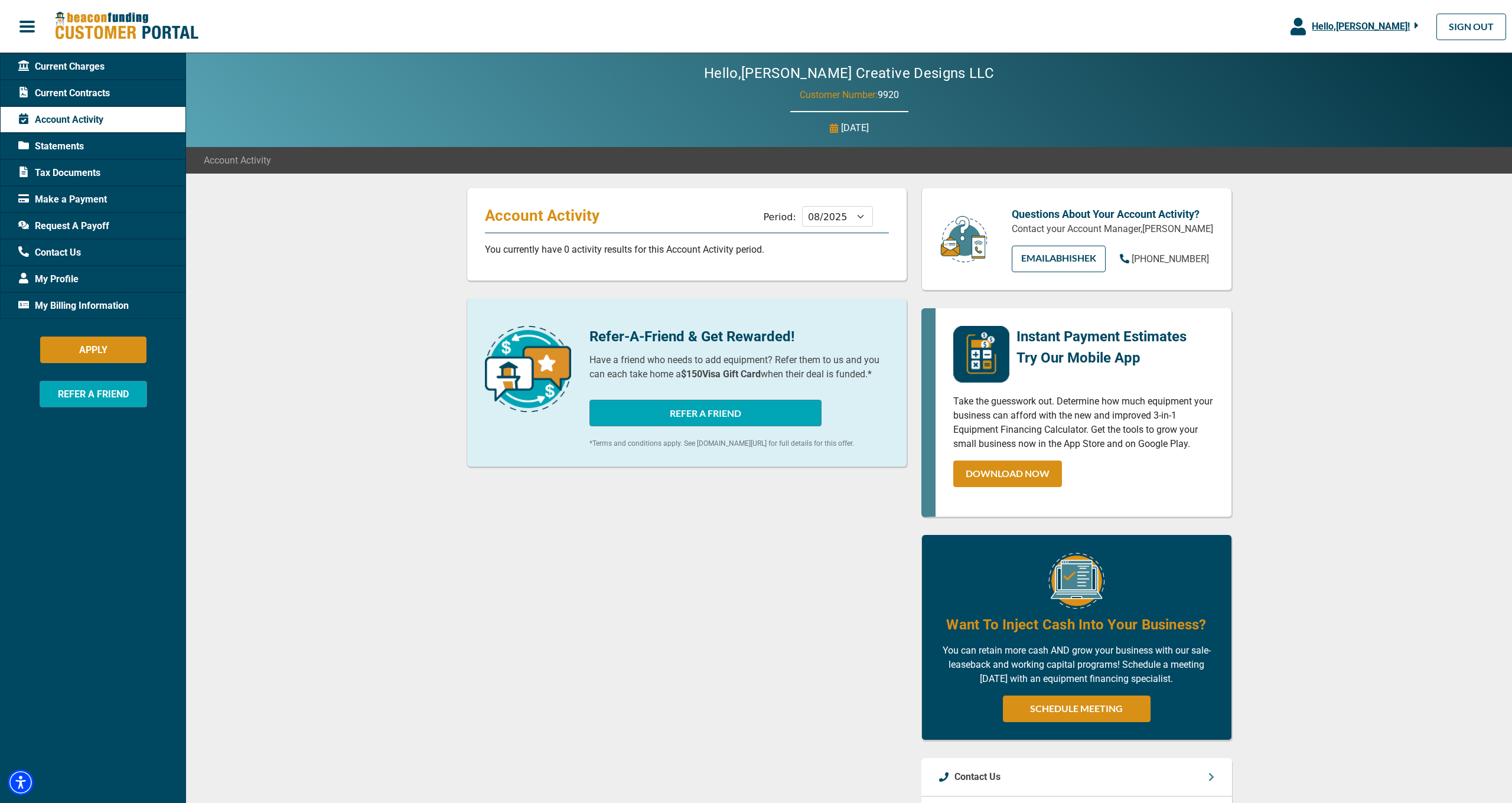
click at [73, 146] on span "Statements" at bounding box center [50, 146] width 66 height 14
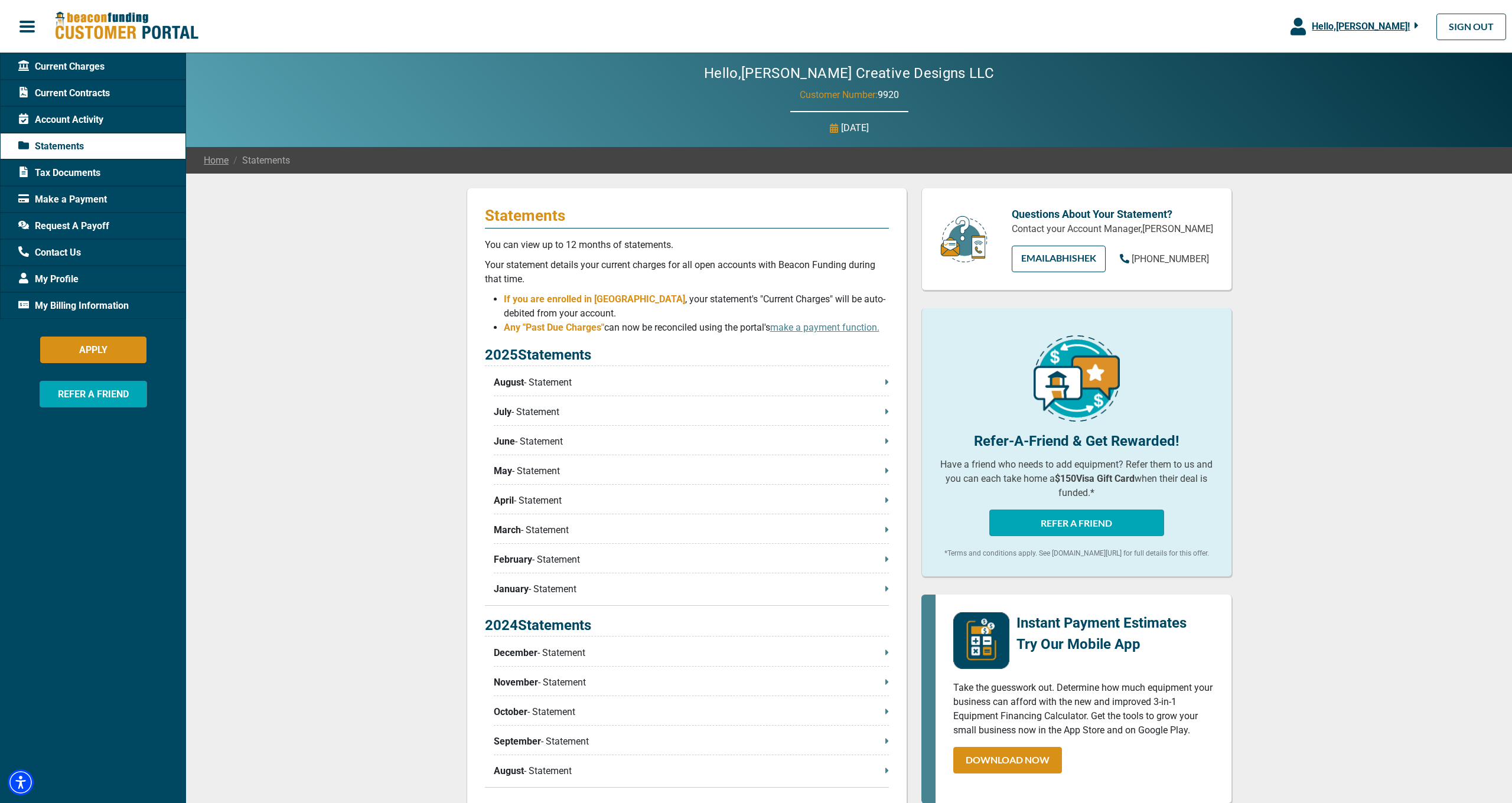
click at [60, 203] on span "Make a Payment" at bounding box center [62, 199] width 89 height 14
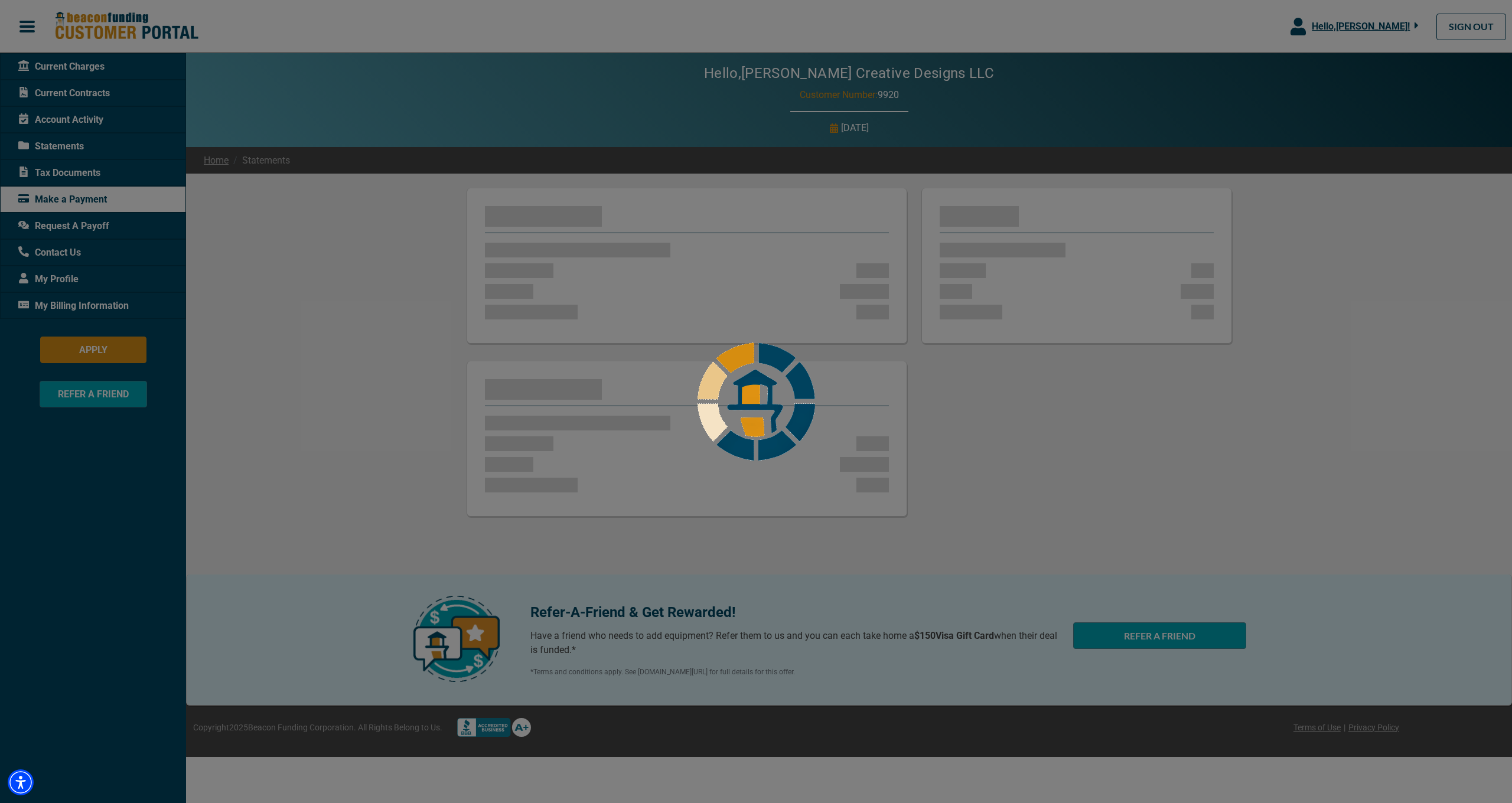
click at [58, 63] on div at bounding box center [756, 401] width 1512 height 803
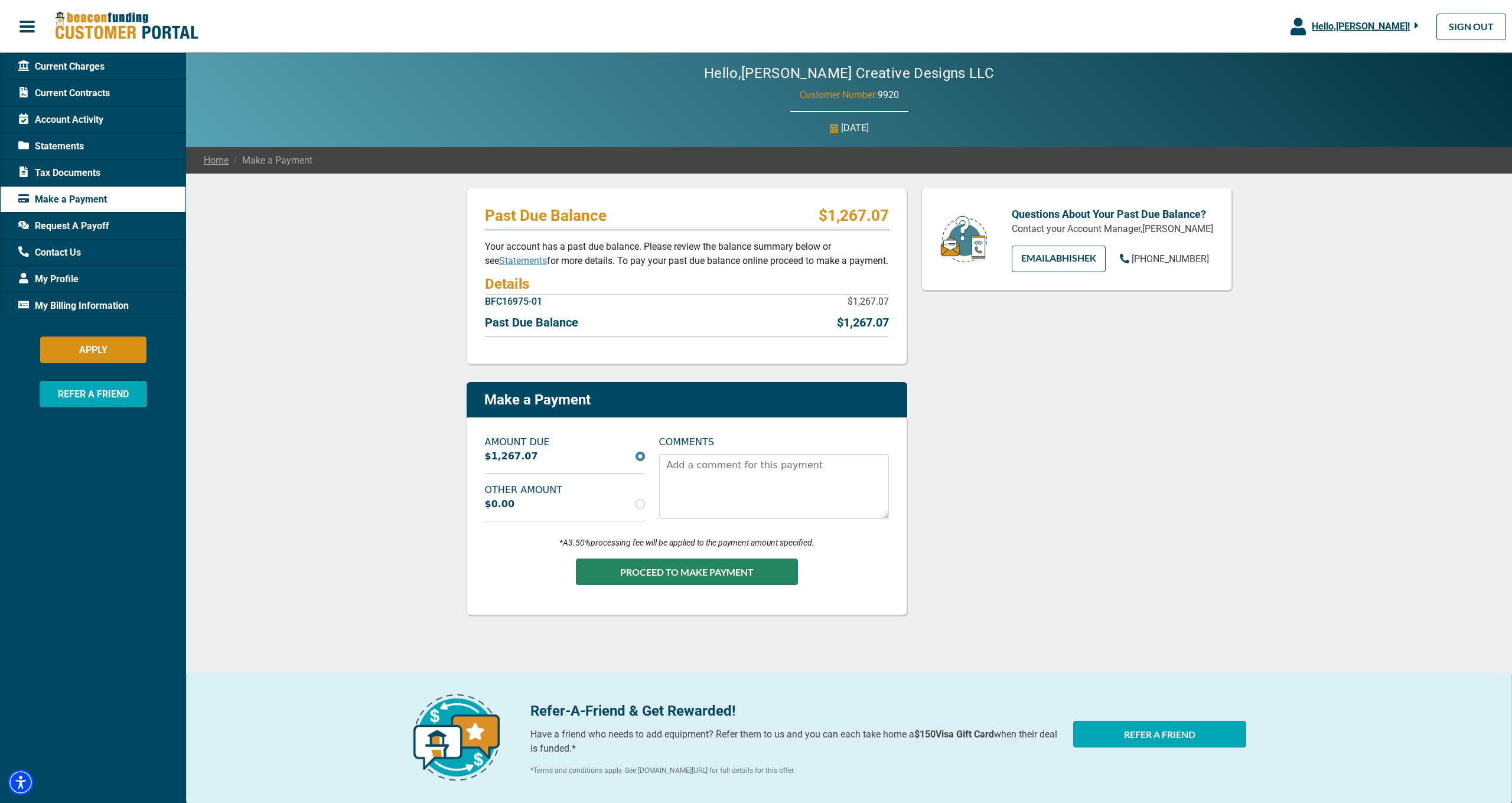
click at [58, 63] on span "Current Charges" at bounding box center [61, 67] width 86 height 14
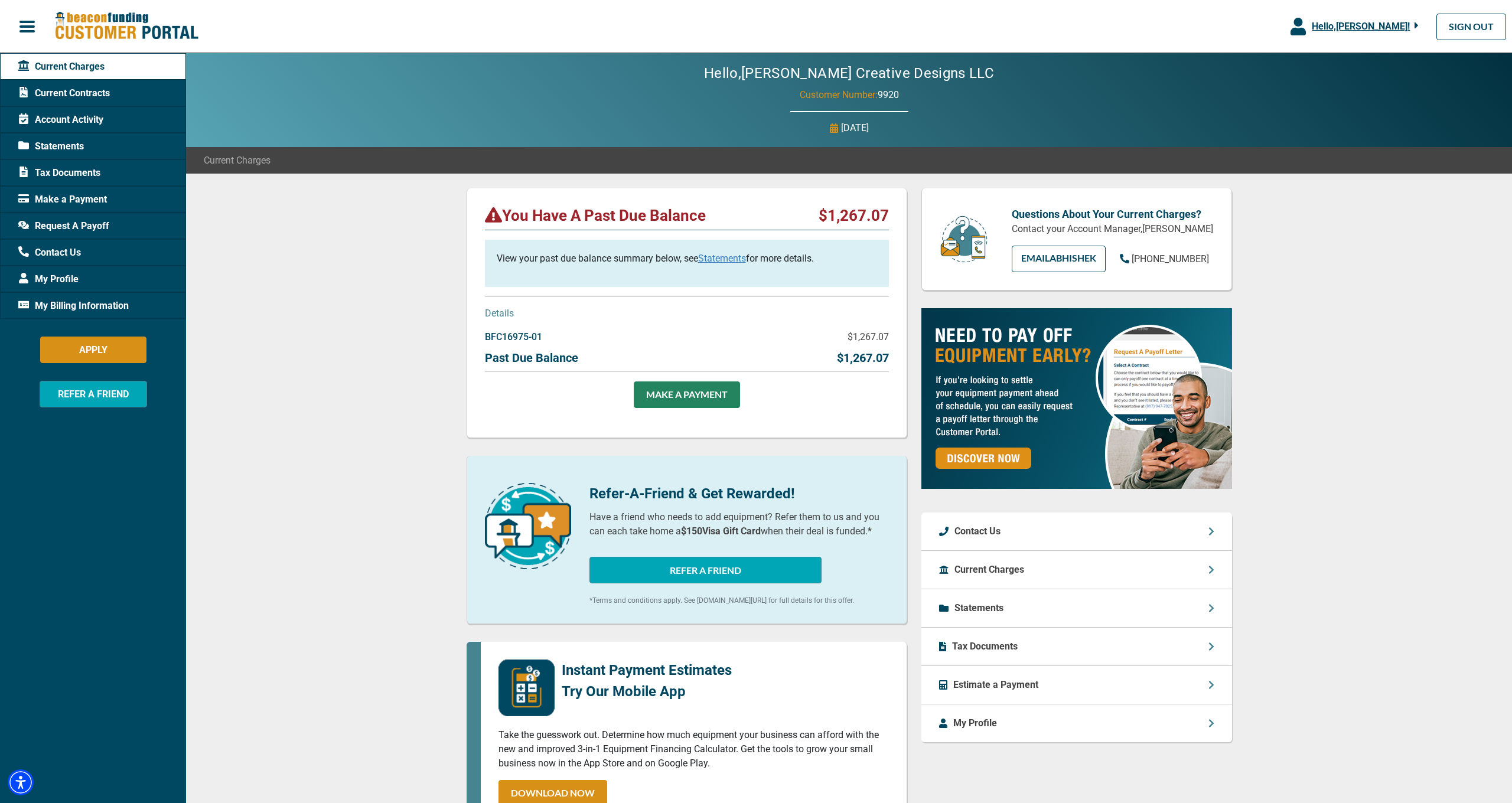
click at [494, 338] on p "BFC16975-01" at bounding box center [514, 336] width 57 height 14
click at [726, 257] on link "Statements" at bounding box center [722, 258] width 48 height 11
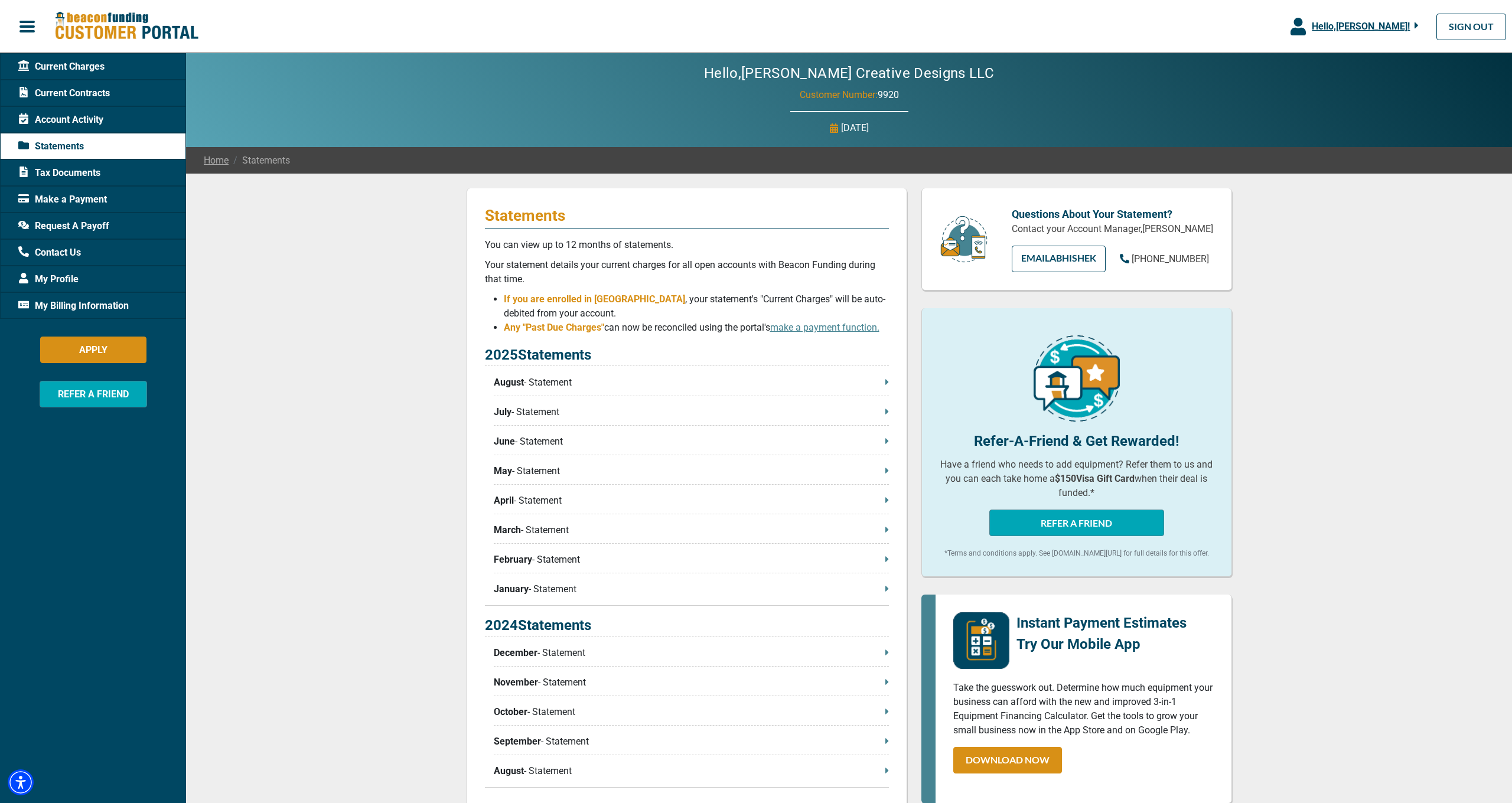
click at [579, 382] on p "August - Statement" at bounding box center [691, 382] width 395 height 14
click at [60, 65] on span "Current Charges" at bounding box center [61, 67] width 86 height 14
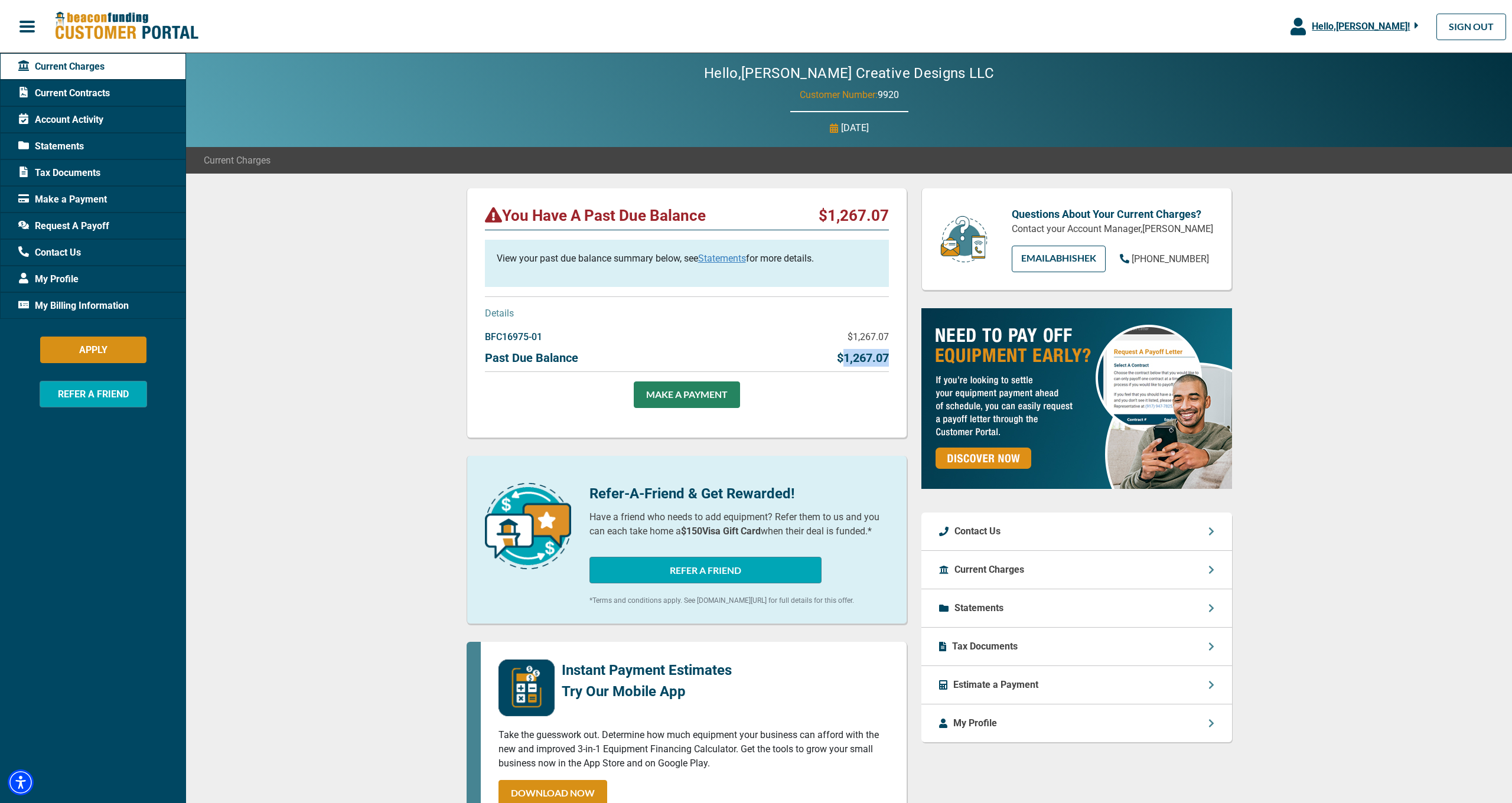
drag, startPoint x: 889, startPoint y: 356, endPoint x: 839, endPoint y: 358, distance: 50.0
click at [839, 358] on div "You Have A Past Due Balance $1,267.07 View your past due balance summary below,…" at bounding box center [687, 313] width 440 height 250
copy p "1,267.07"
click at [425, 367] on div "You Have A Past Due Balance $1,267.07 View your past due balance summary below,…" at bounding box center [848, 625] width 1325 height 904
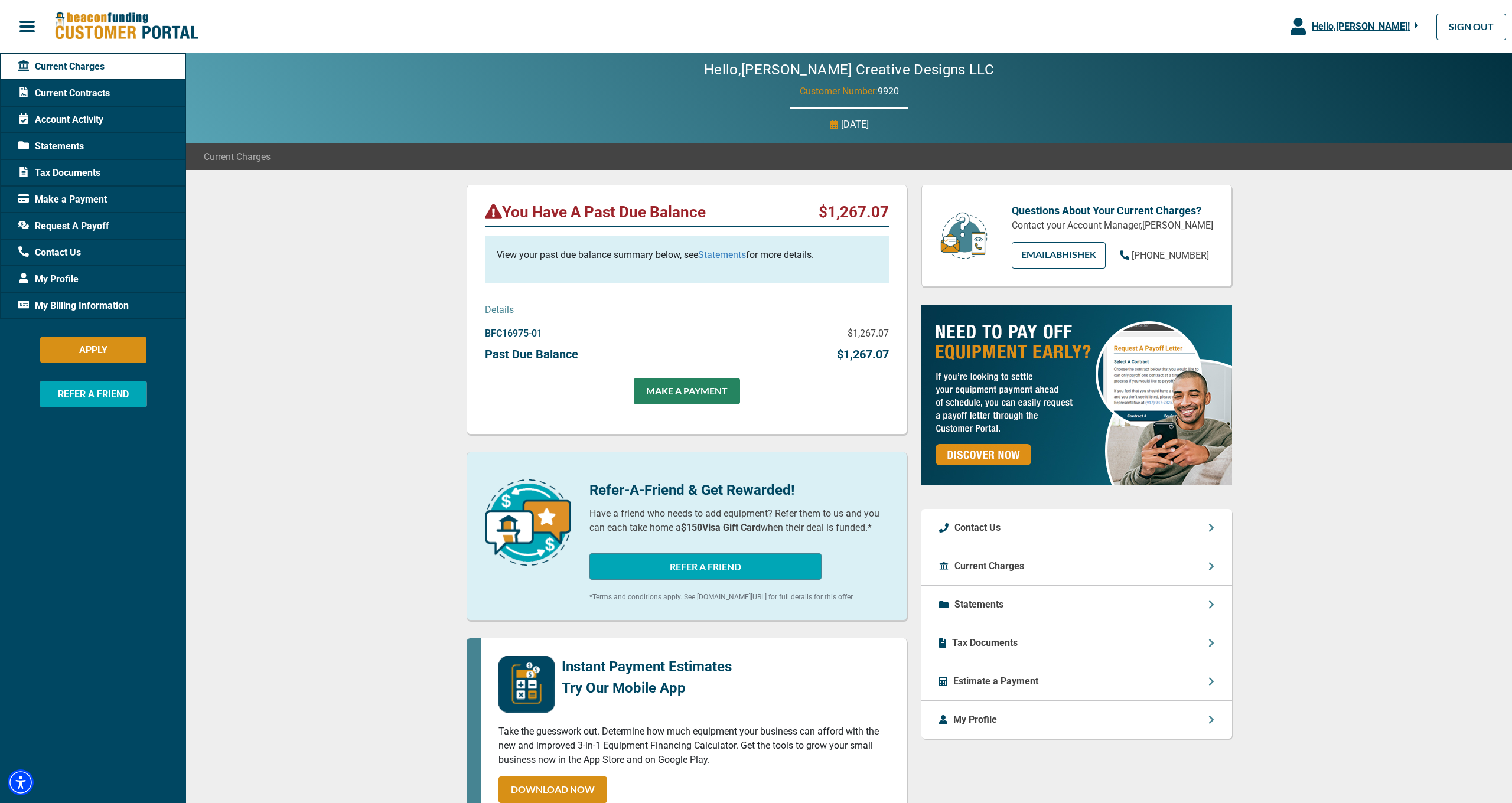
scroll to position [1, 0]
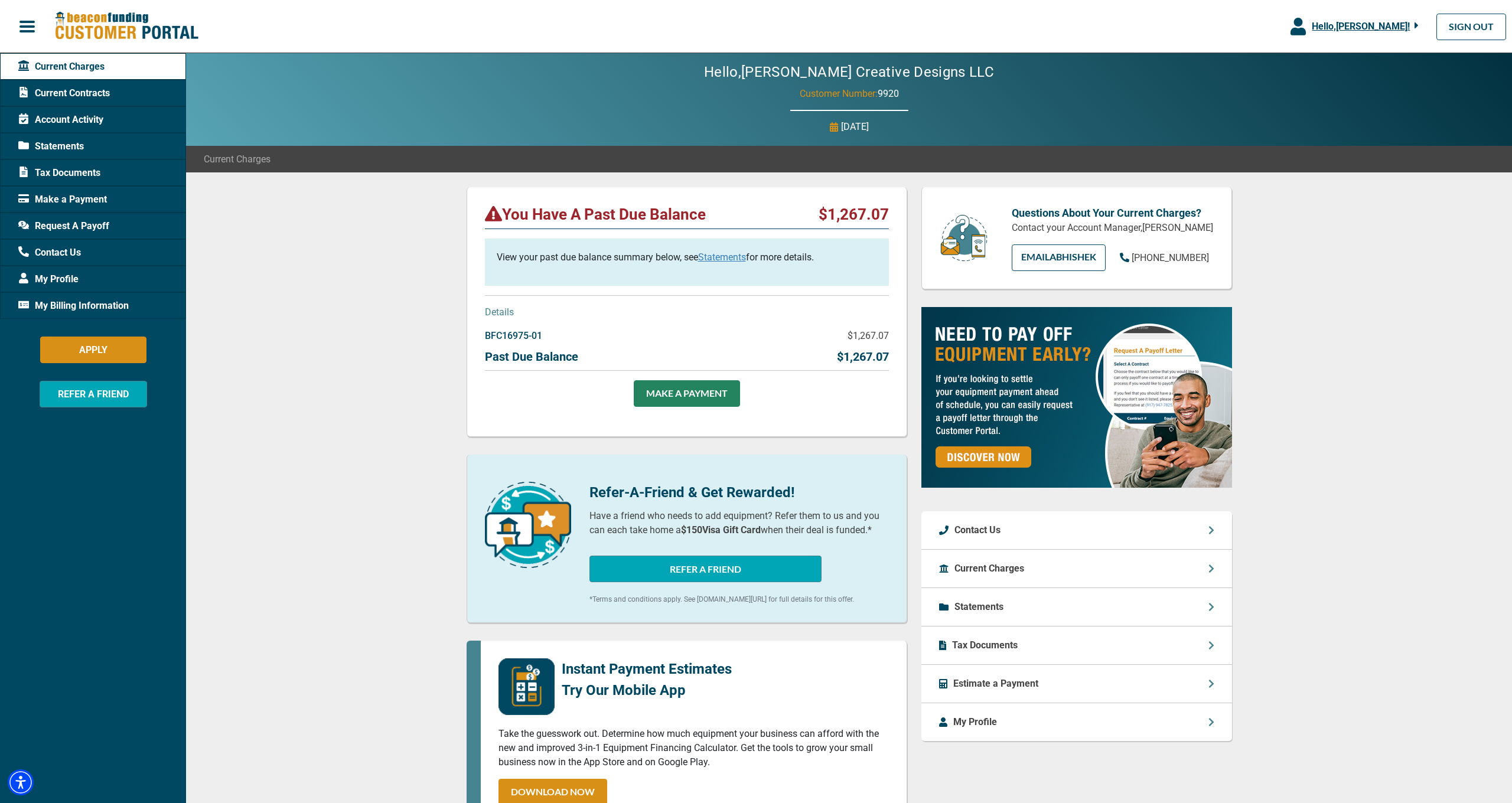
click at [249, 380] on div "You Have A Past Due Balance $1,267.07 View your past due balance summary below,…" at bounding box center [848, 624] width 1325 height 904
click at [85, 97] on span "Current Contracts" at bounding box center [64, 92] width 91 height 14
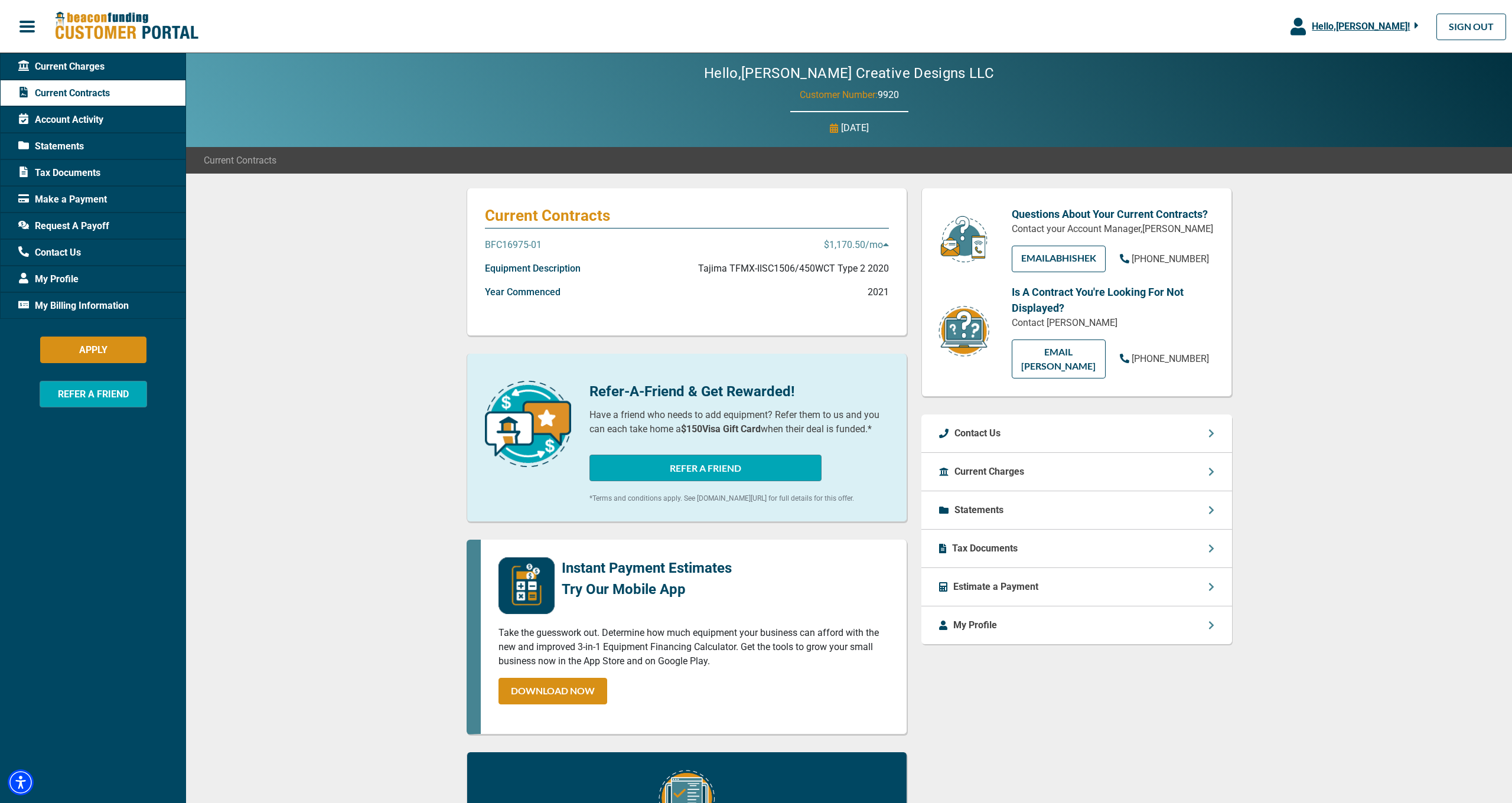
click at [94, 121] on span "Account Activity" at bounding box center [60, 119] width 85 height 14
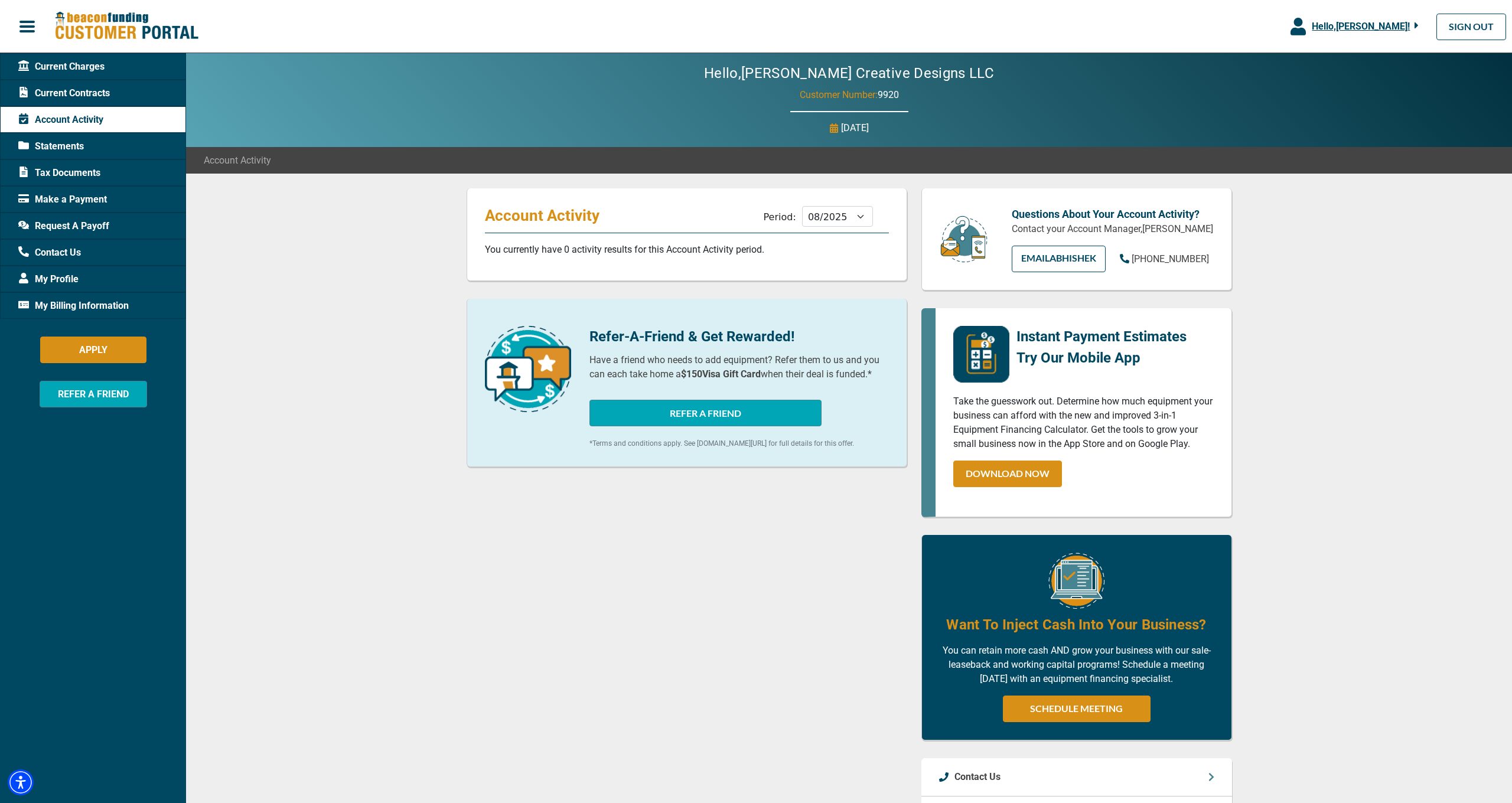
click at [92, 146] on div "Statements" at bounding box center [92, 146] width 186 height 27
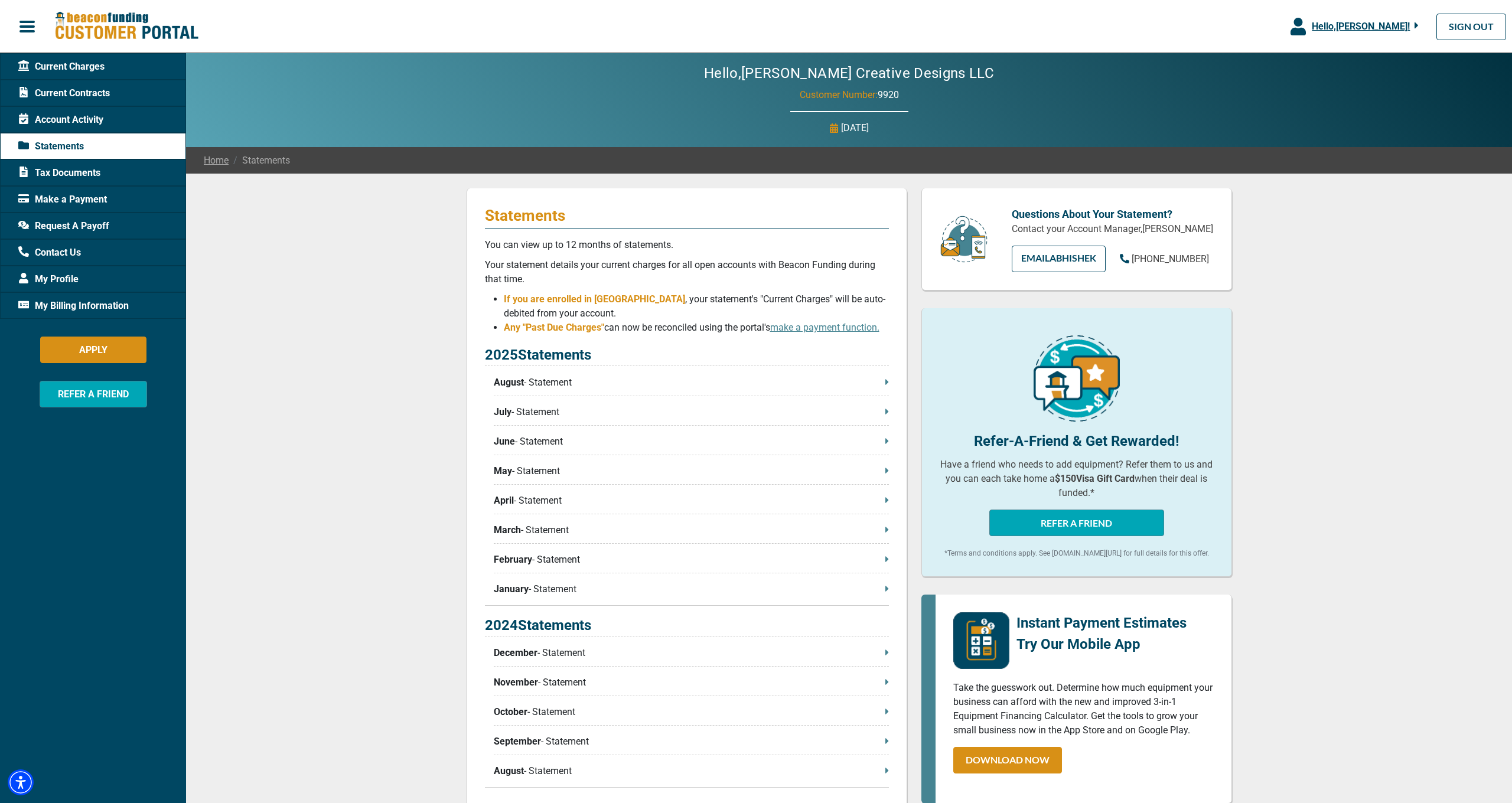
click at [49, 171] on span "Tax Documents" at bounding box center [59, 172] width 82 height 14
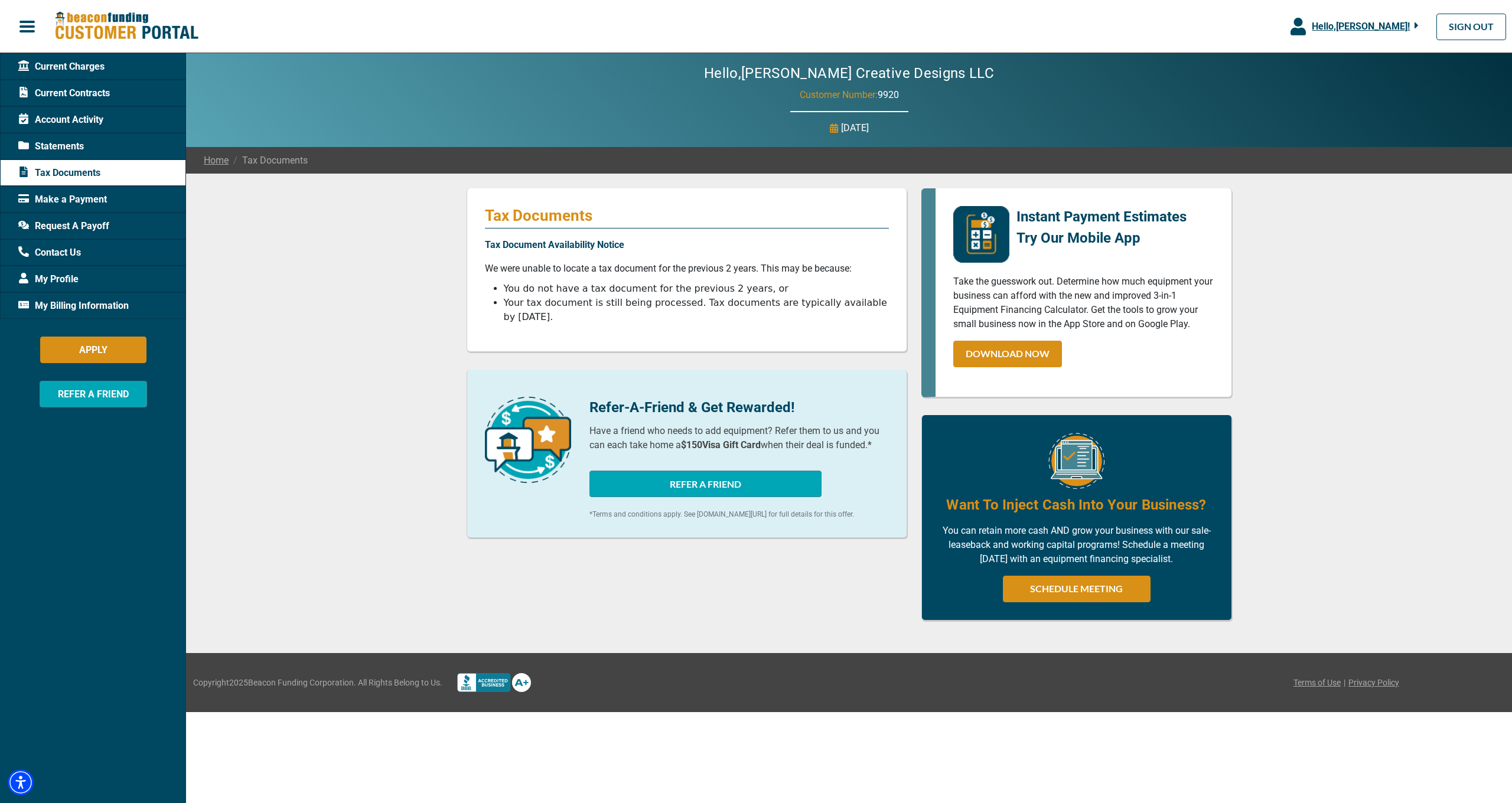
click at [60, 70] on span "Current Charges" at bounding box center [61, 67] width 86 height 14
